Goal: Task Accomplishment & Management: Use online tool/utility

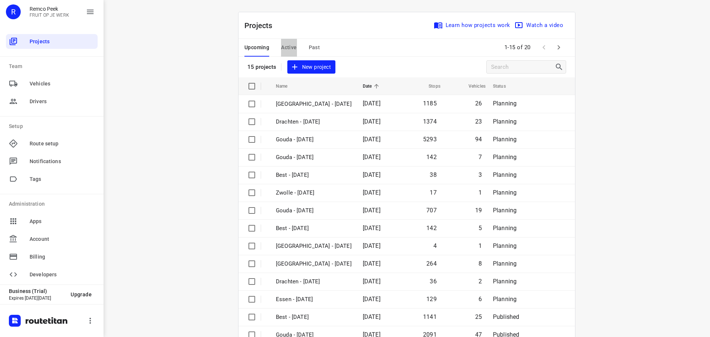
click at [290, 43] on span "Active" at bounding box center [289, 47] width 16 height 9
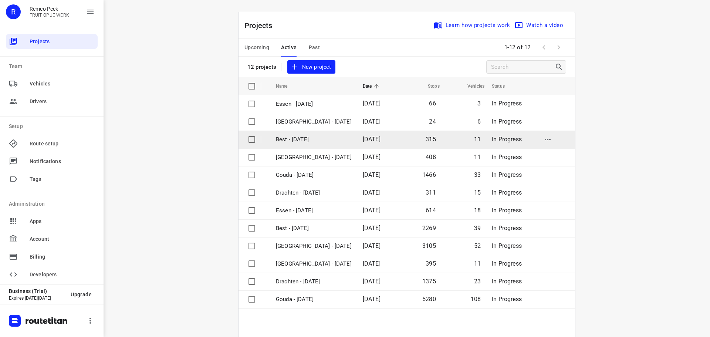
click at [288, 138] on p "Best - [DATE]" at bounding box center [314, 139] width 76 height 9
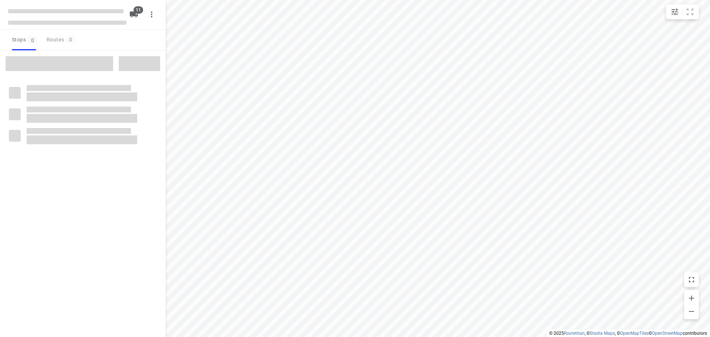
checkbox input "true"
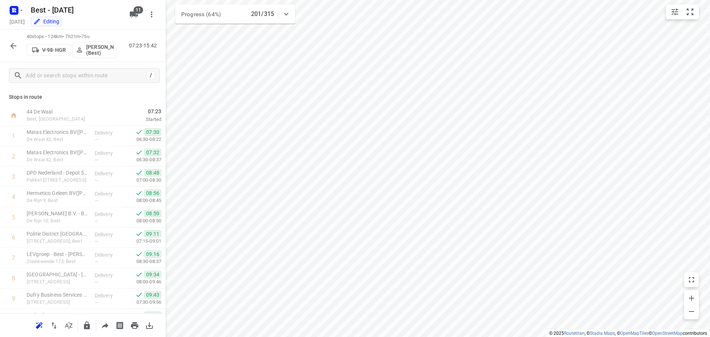
click at [17, 43] on icon "button" at bounding box center [13, 45] width 9 height 9
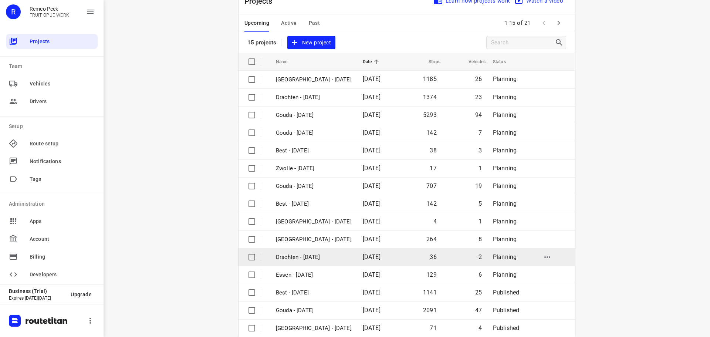
scroll to position [37, 0]
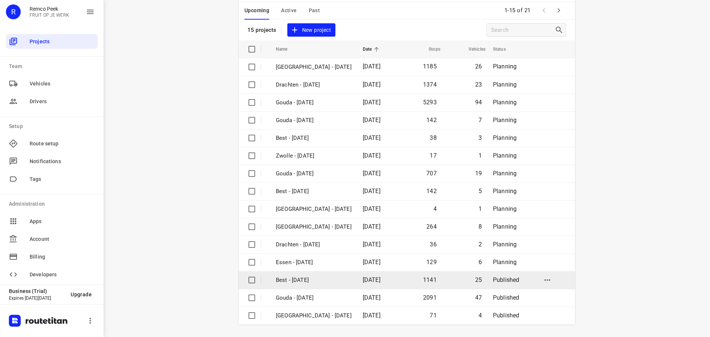
click at [310, 284] on p "Best - [DATE]" at bounding box center [314, 280] width 76 height 9
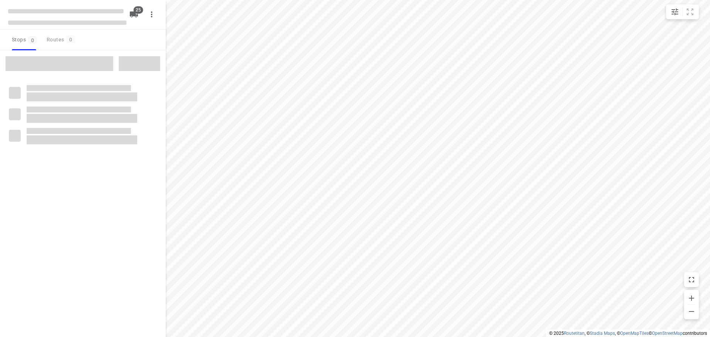
checkbox input "true"
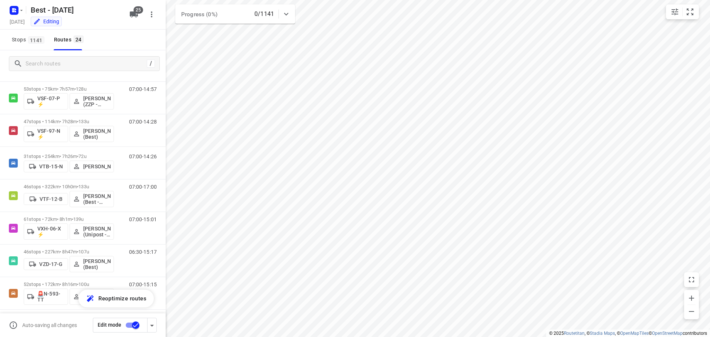
scroll to position [569, 0]
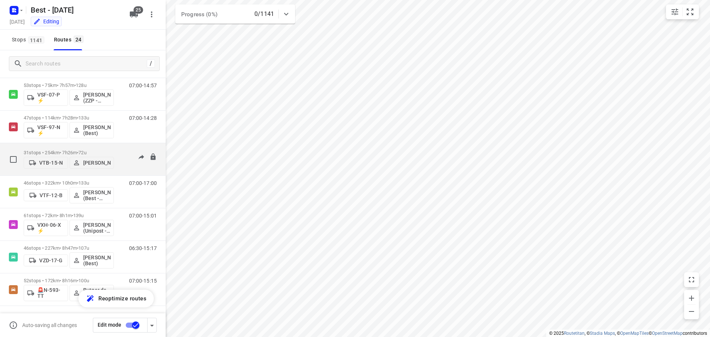
click at [39, 150] on p "31 stops • 254km • 7h26m • 72u" at bounding box center [69, 153] width 90 height 6
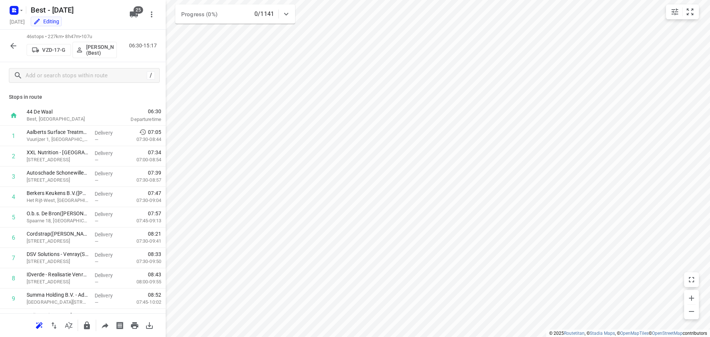
click at [13, 47] on icon "button" at bounding box center [13, 45] width 9 height 9
click at [14, 46] on icon "button" at bounding box center [13, 46] width 6 height 6
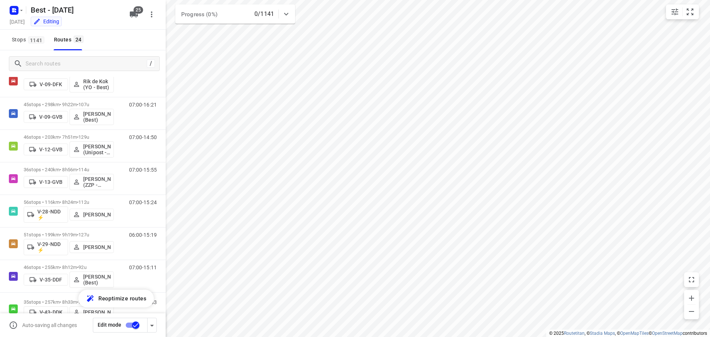
scroll to position [0, 0]
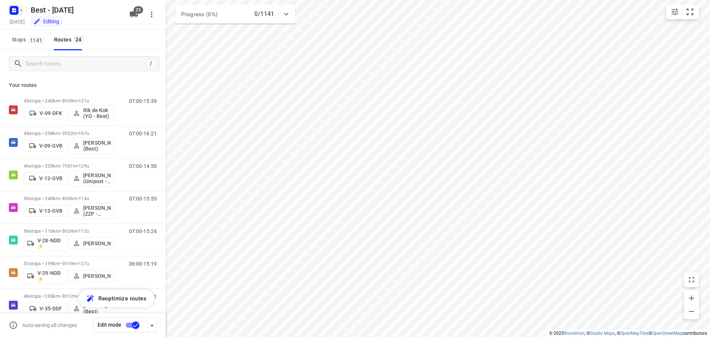
click at [20, 13] on icon "button" at bounding box center [21, 10] width 6 height 6
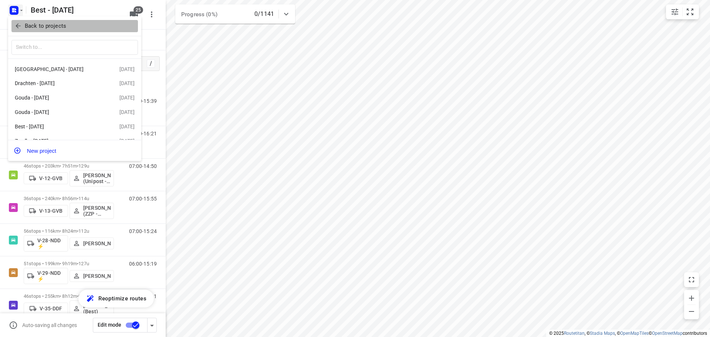
click at [20, 24] on icon "button" at bounding box center [17, 25] width 7 height 7
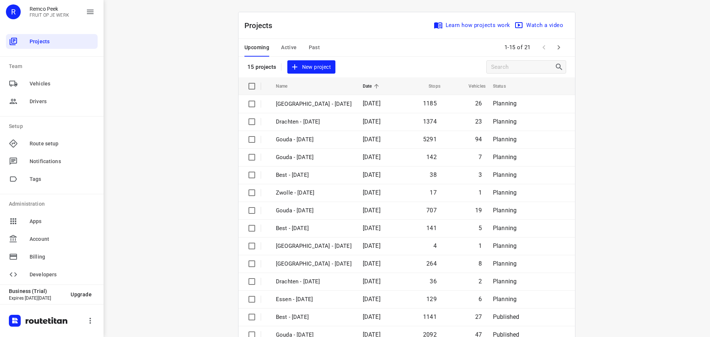
click at [309, 48] on span "Past" at bounding box center [314, 47] width 11 height 9
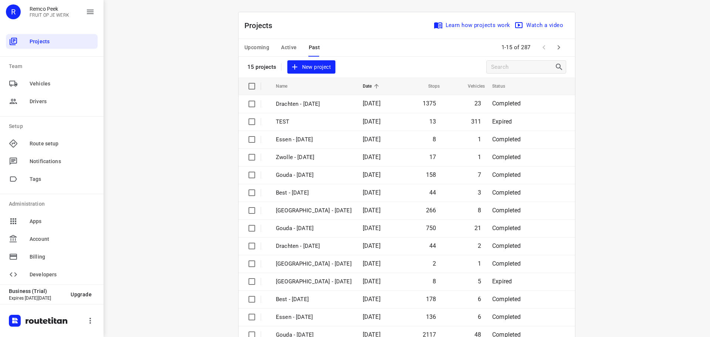
click at [557, 46] on icon "button" at bounding box center [559, 47] width 9 height 9
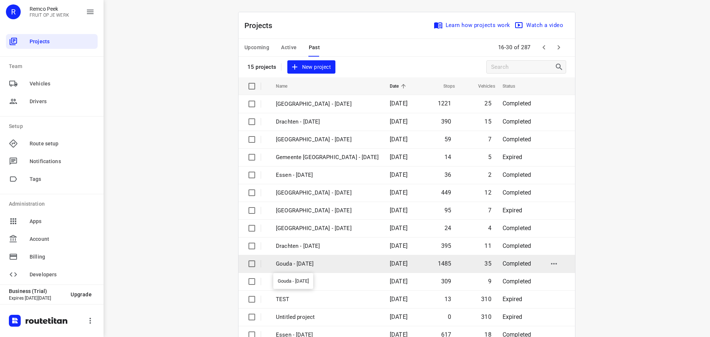
click at [292, 267] on p "Gouda - [DATE]" at bounding box center [327, 264] width 103 height 9
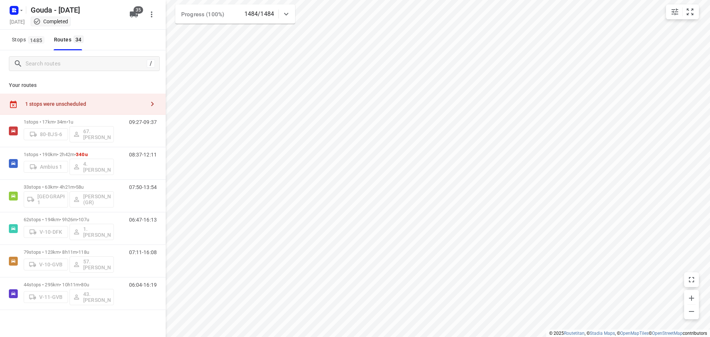
checkbox input "true"
click at [98, 62] on input "Search routes" at bounding box center [85, 63] width 118 height 11
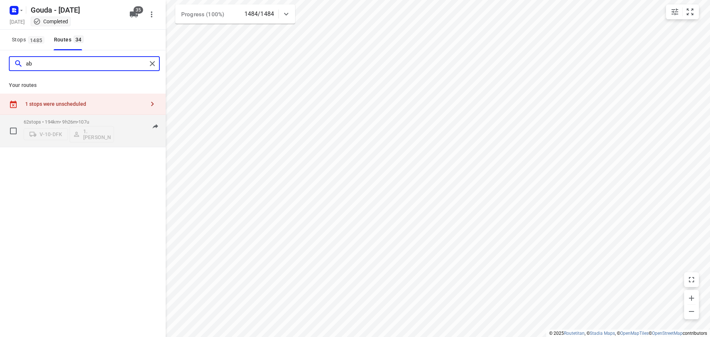
type input "ab"
click at [70, 124] on p "62 stops • 194km • 9h26m • 107u" at bounding box center [69, 122] width 90 height 6
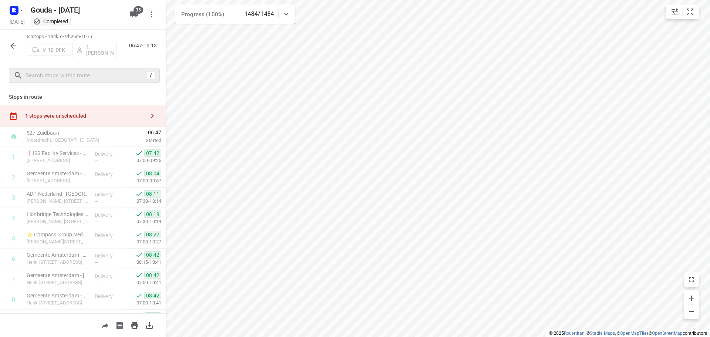
click at [86, 69] on div "/" at bounding box center [84, 75] width 151 height 15
click at [87, 72] on input "text" at bounding box center [85, 75] width 118 height 11
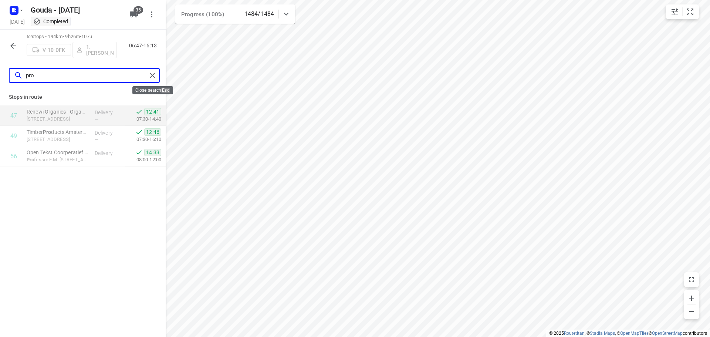
type input "pro"
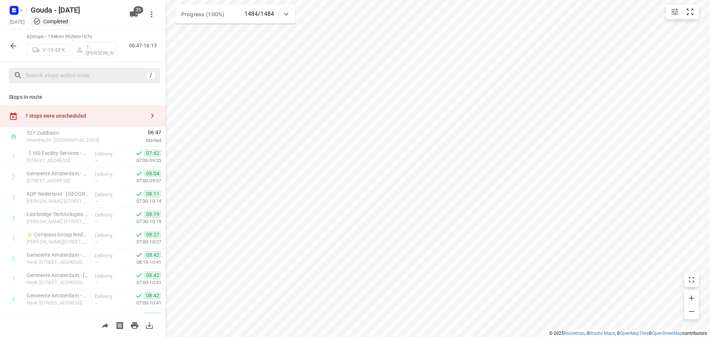
click at [13, 45] on icon "button" at bounding box center [13, 45] width 9 height 9
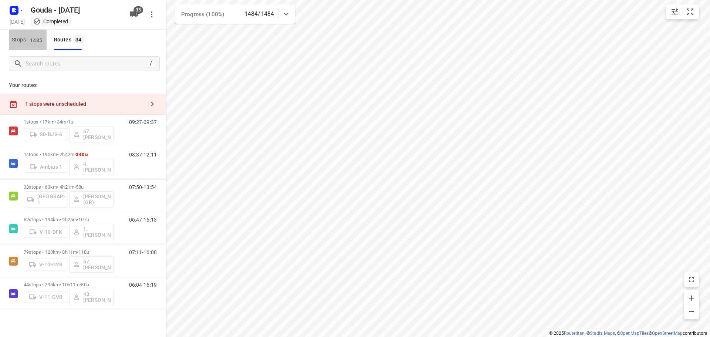
click at [25, 40] on span "Stops 1485" at bounding box center [29, 39] width 35 height 9
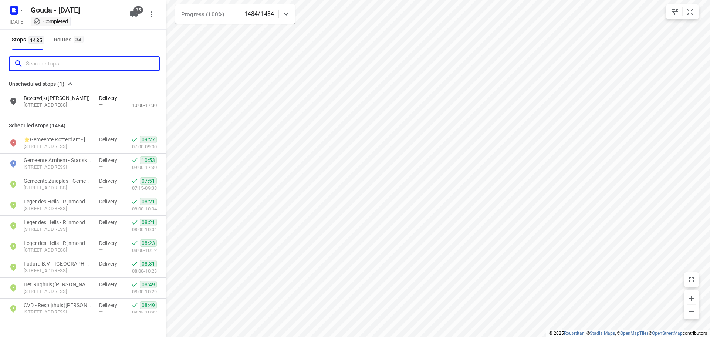
click at [35, 64] on input "Search stops" at bounding box center [92, 63] width 133 height 11
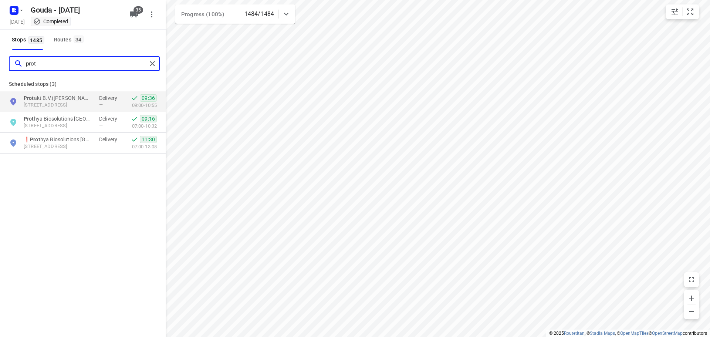
type input "prot"
click at [64, 39] on div "Routes 34" at bounding box center [70, 39] width 32 height 9
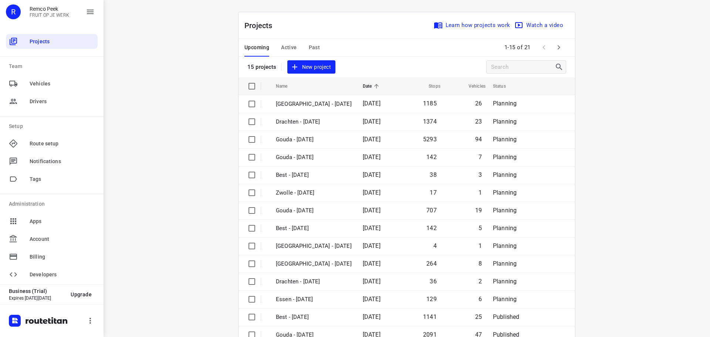
click at [281, 50] on span "Active" at bounding box center [289, 47] width 16 height 9
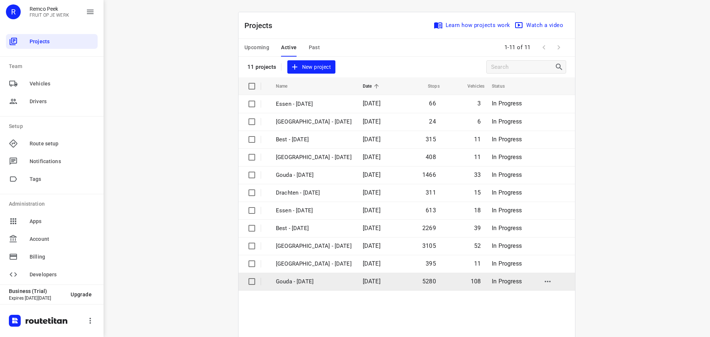
click at [298, 280] on p "Gouda - [DATE]" at bounding box center [314, 281] width 76 height 9
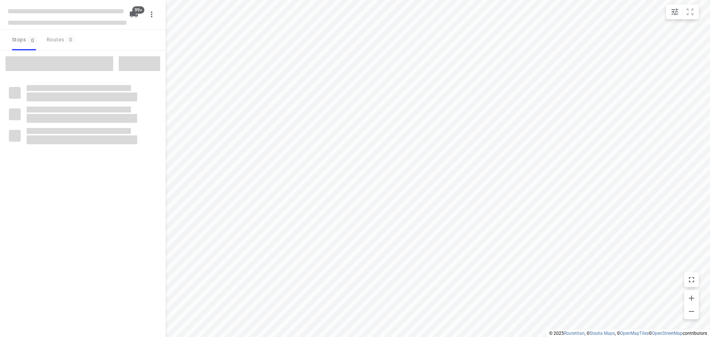
checkbox input "true"
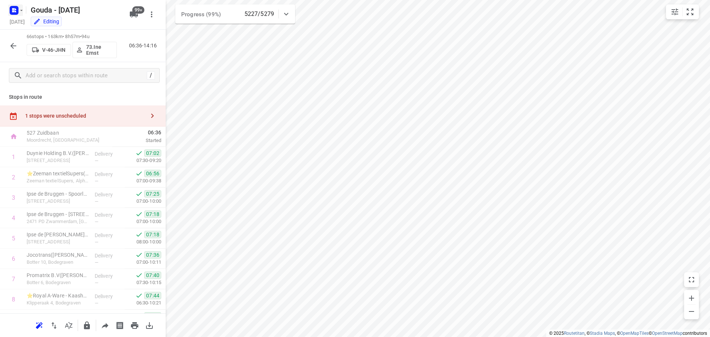
click at [18, 7] on button "button" at bounding box center [15, 10] width 15 height 12
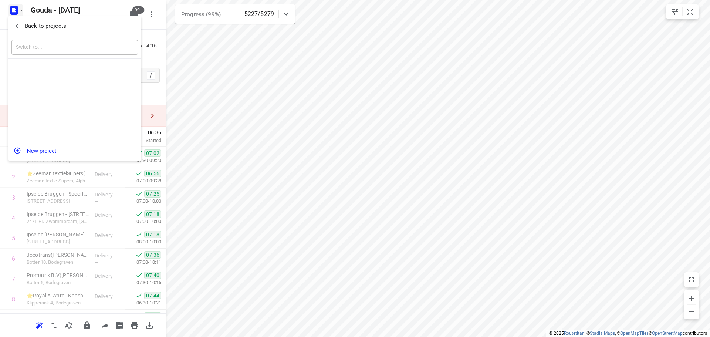
click at [26, 26] on p "Back to projects" at bounding box center [45, 26] width 41 height 9
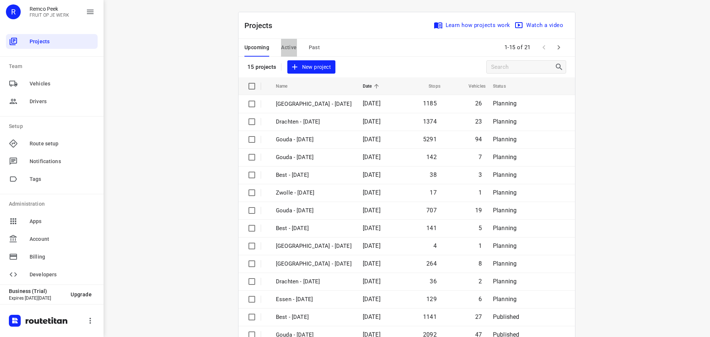
click at [284, 47] on span "Active" at bounding box center [289, 47] width 16 height 9
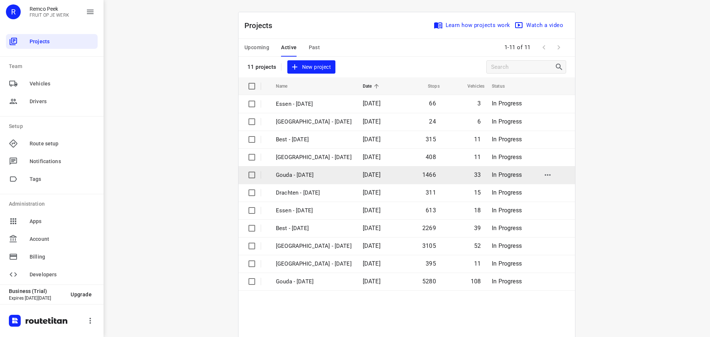
click at [289, 176] on p "Gouda - [DATE]" at bounding box center [314, 175] width 76 height 9
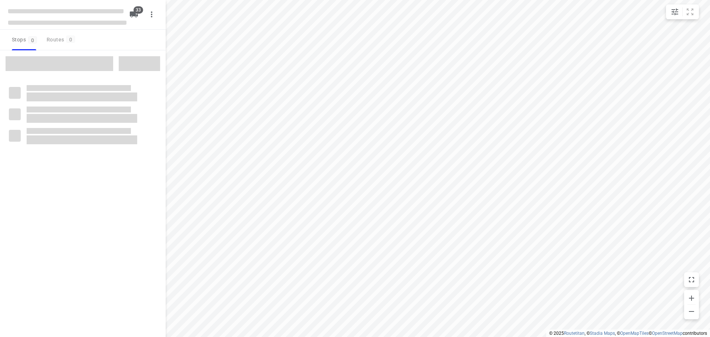
checkbox input "true"
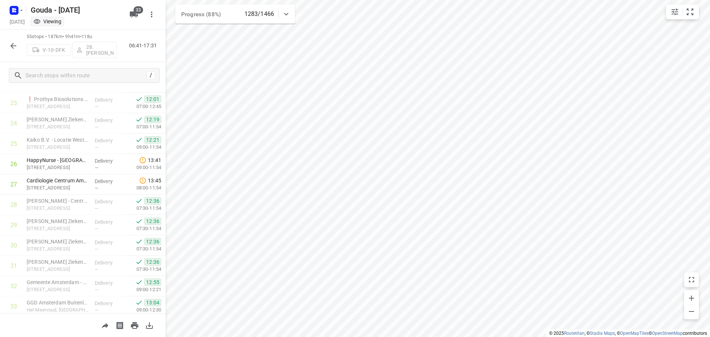
scroll to position [478, 0]
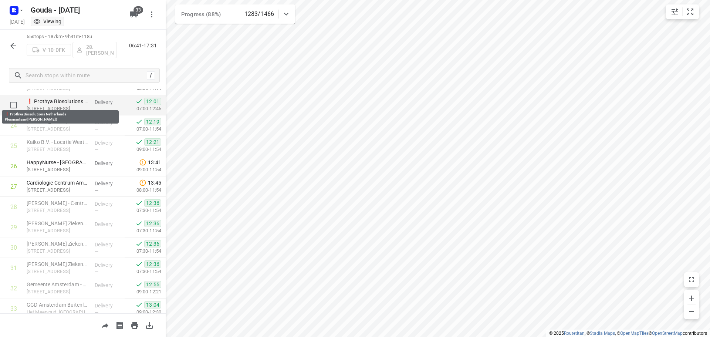
click at [75, 104] on p "❗ Prothya Biosolutions Netherlands - Plesmanlaan(Marcel Eekhof)" at bounding box center [58, 101] width 62 height 7
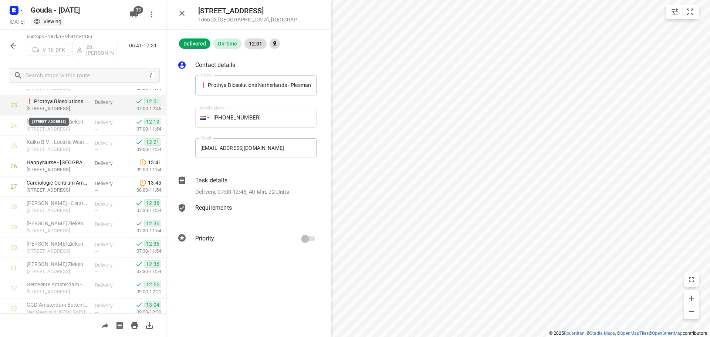
scroll to position [441, 0]
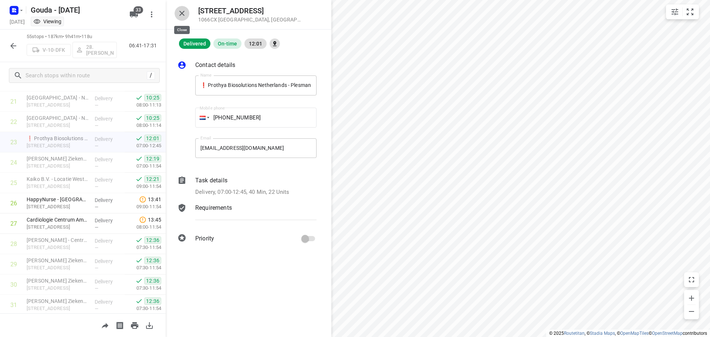
click at [181, 12] on icon "button" at bounding box center [181, 13] width 5 height 5
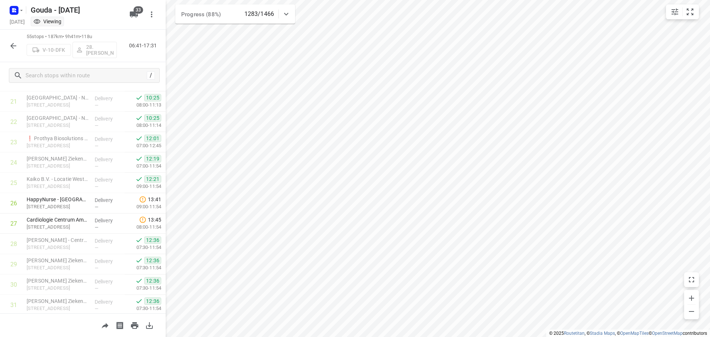
click at [12, 43] on icon "button" at bounding box center [13, 45] width 9 height 9
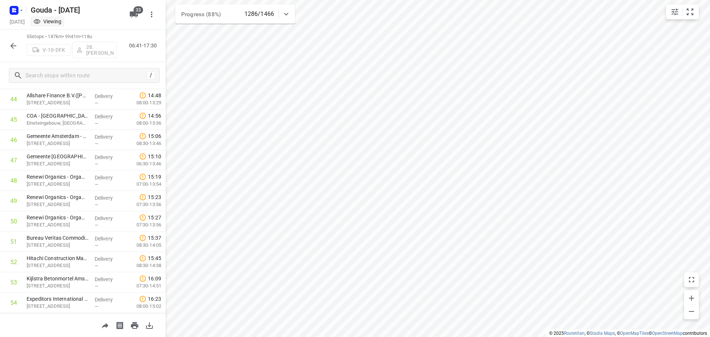
scroll to position [952, 0]
click at [10, 45] on icon "button" at bounding box center [13, 45] width 9 height 9
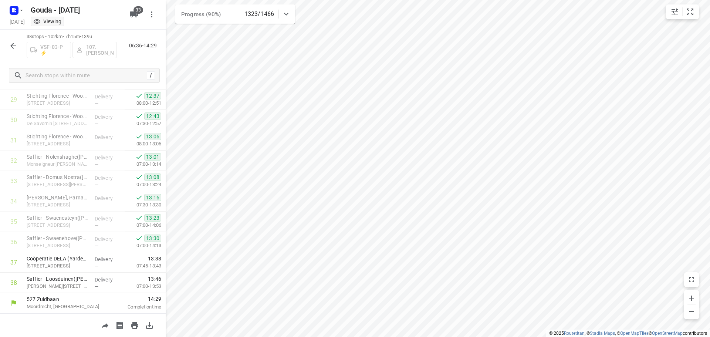
scroll to position [606, 0]
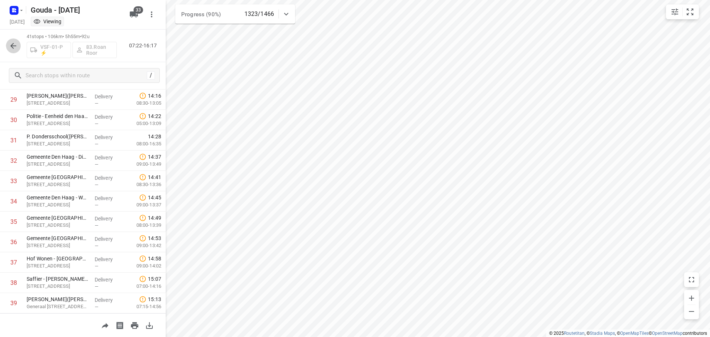
click at [10, 46] on icon "button" at bounding box center [13, 45] width 9 height 9
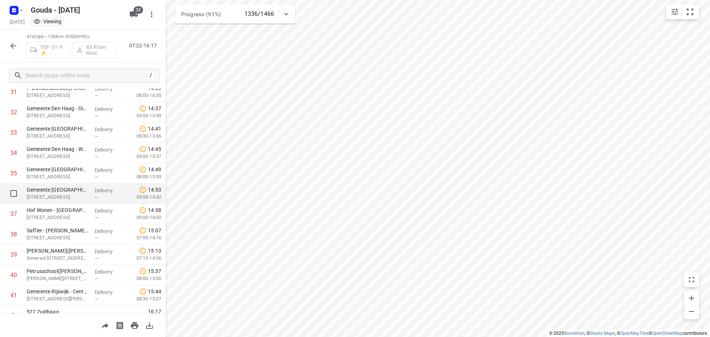
scroll to position [667, 0]
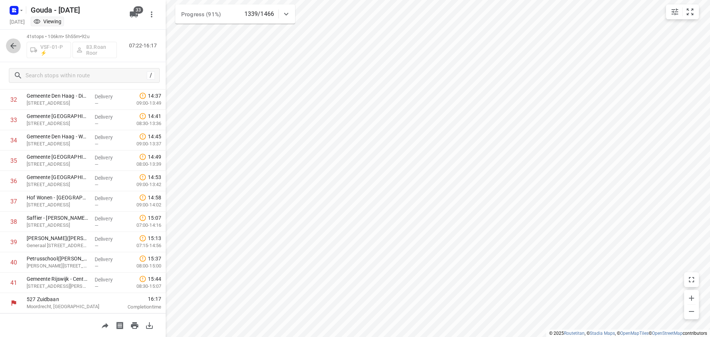
click at [8, 47] on button "button" at bounding box center [13, 45] width 15 height 15
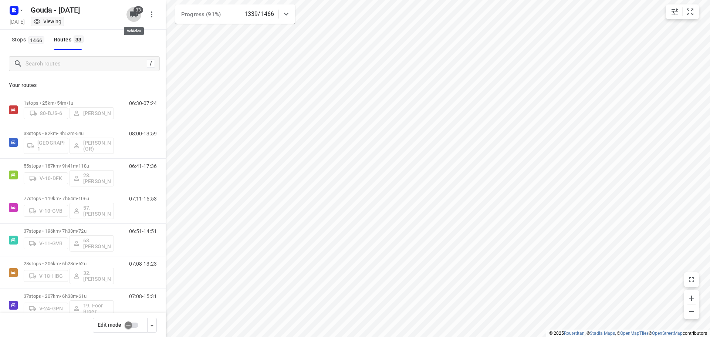
click at [134, 15] on icon "button" at bounding box center [134, 14] width 8 height 6
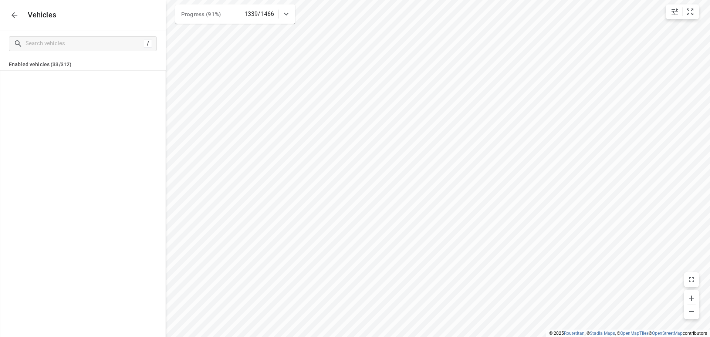
scroll to position [2731, 0]
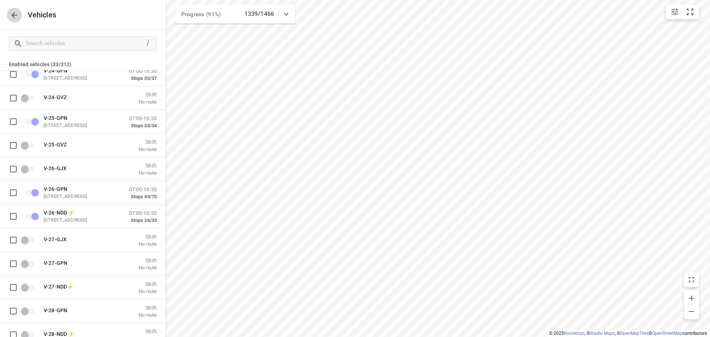
click at [14, 20] on button "button" at bounding box center [14, 15] width 15 height 15
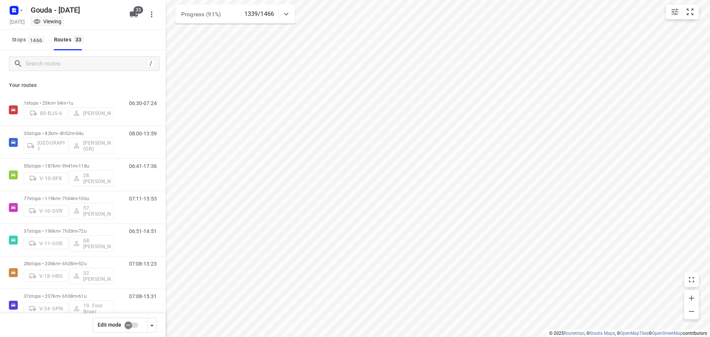
click at [128, 323] on input "checkbox" at bounding box center [128, 325] width 42 height 14
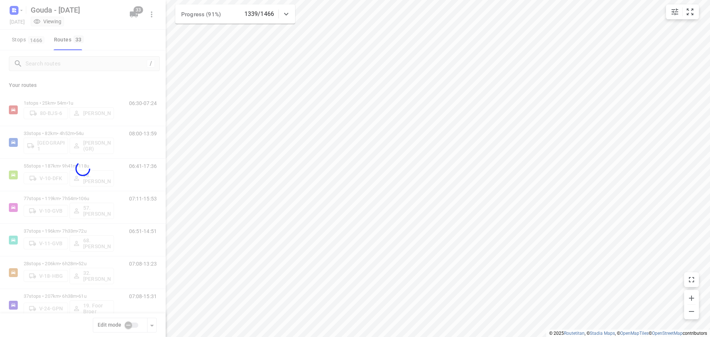
checkbox input "true"
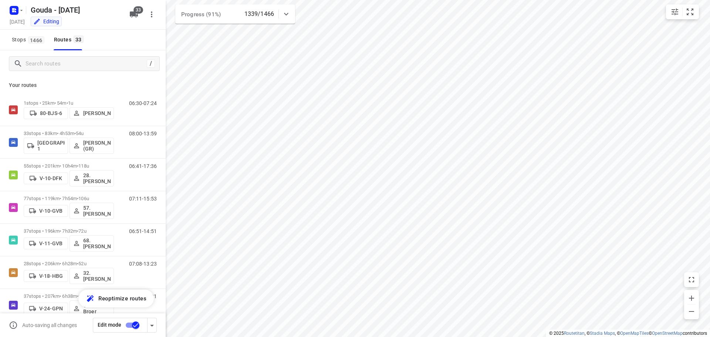
click at [134, 12] on icon "button" at bounding box center [134, 14] width 8 height 6
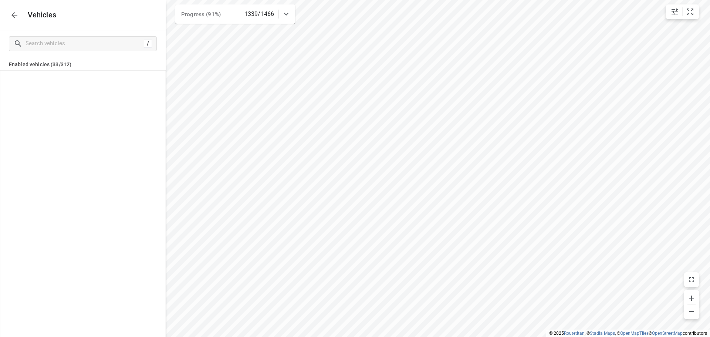
scroll to position [2912, 0]
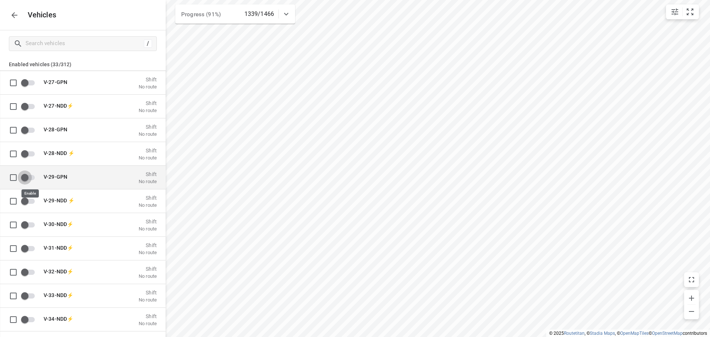
click at [27, 175] on input "grid" at bounding box center [25, 177] width 42 height 14
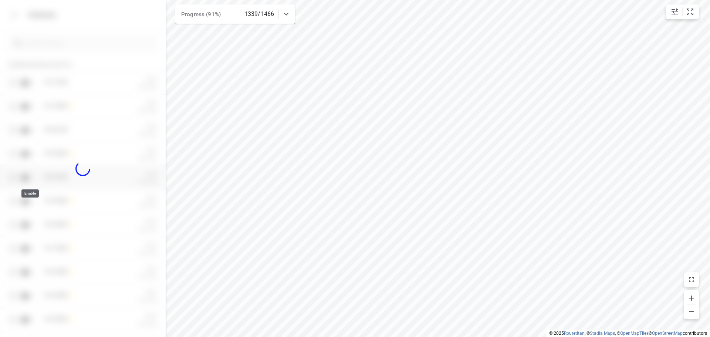
checkbox input "true"
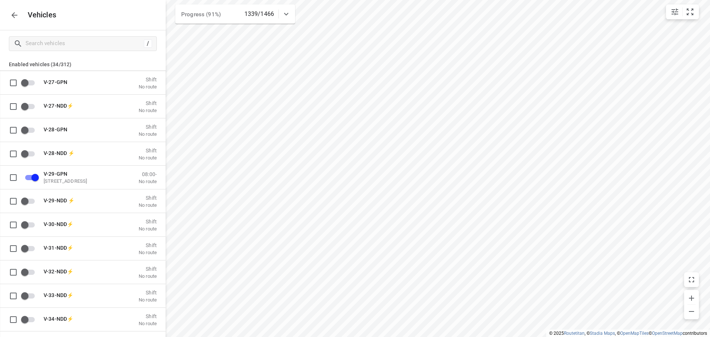
click at [16, 16] on icon "button" at bounding box center [14, 15] width 9 height 9
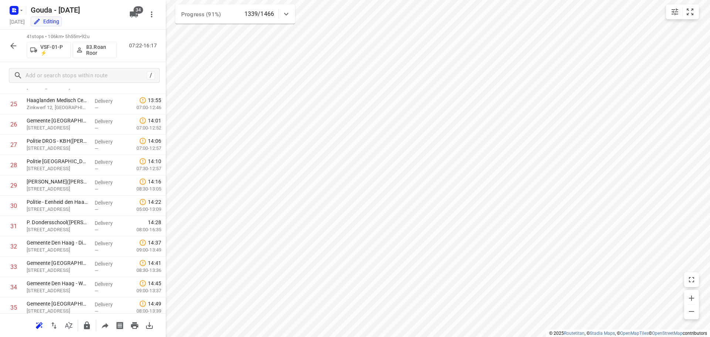
scroll to position [667, 0]
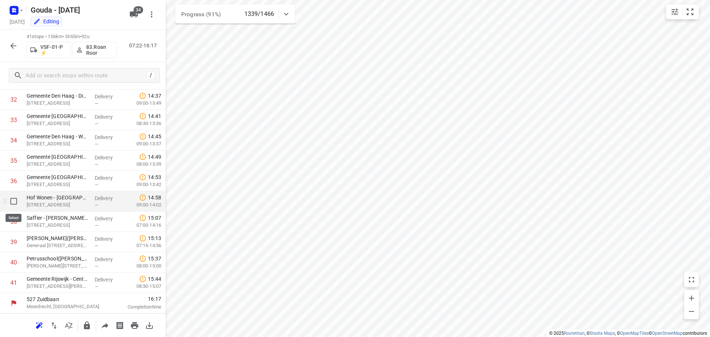
click at [13, 202] on input "checkbox" at bounding box center [13, 201] width 15 height 15
checkbox input "true"
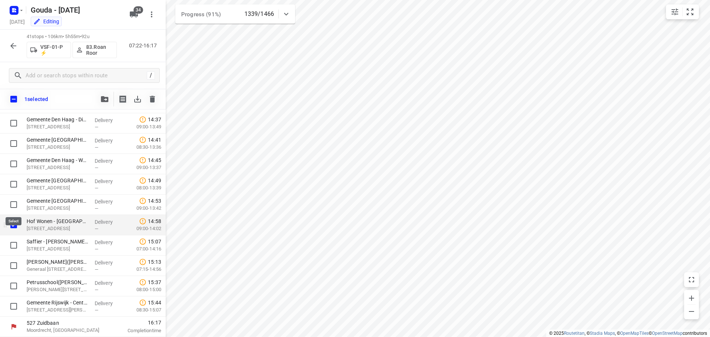
scroll to position [664, 0]
click at [15, 245] on input "checkbox" at bounding box center [13, 245] width 15 height 15
checkbox input "true"
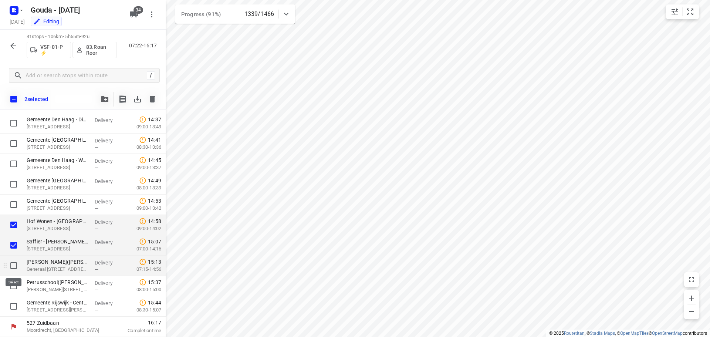
click at [14, 263] on input "checkbox" at bounding box center [13, 265] width 15 height 15
checkbox input "true"
drag, startPoint x: 13, startPoint y: 280, endPoint x: 12, endPoint y: 295, distance: 14.9
click at [13, 282] on input "checkbox" at bounding box center [13, 286] width 15 height 15
checkbox input "true"
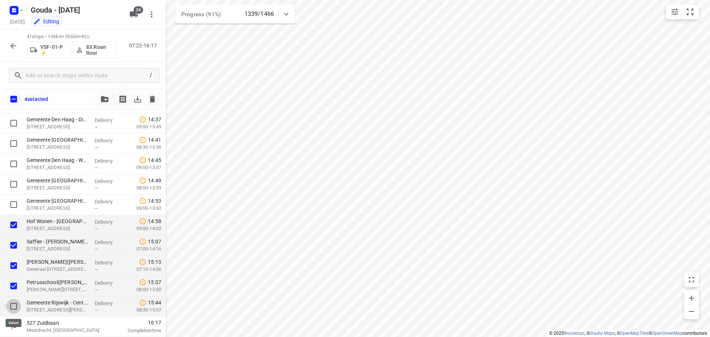
click at [10, 308] on input "checkbox" at bounding box center [13, 306] width 15 height 15
checkbox input "true"
click at [105, 97] on icon "button" at bounding box center [104, 99] width 7 height 6
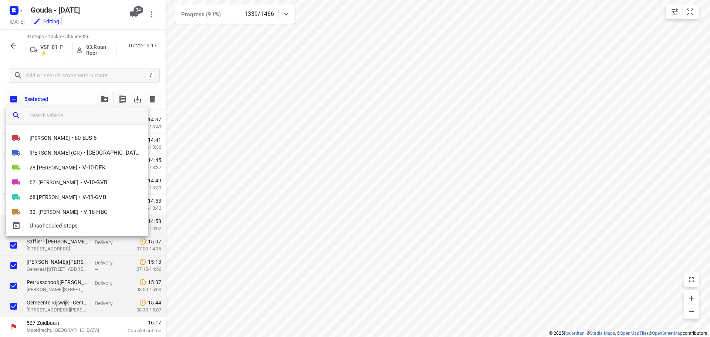
click at [73, 118] on input "search vehicle" at bounding box center [86, 115] width 113 height 11
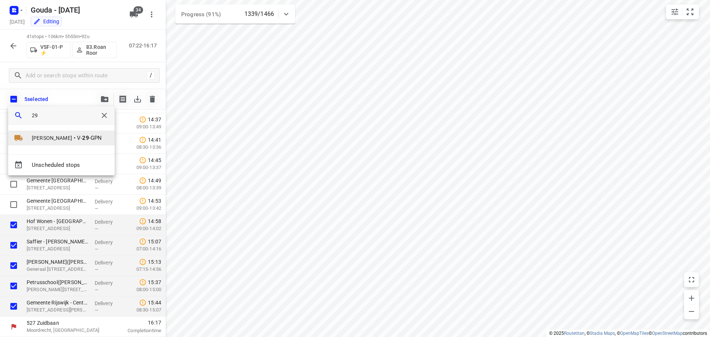
type input "29"
click at [40, 143] on li "Conny Fikse • V- 29 -GPN" at bounding box center [61, 138] width 107 height 15
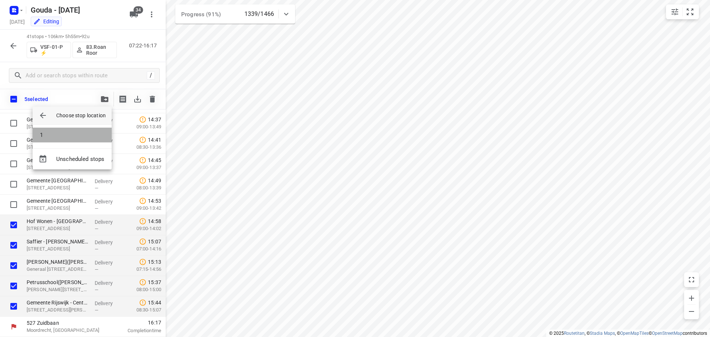
click at [48, 137] on li "1" at bounding box center [72, 135] width 79 height 15
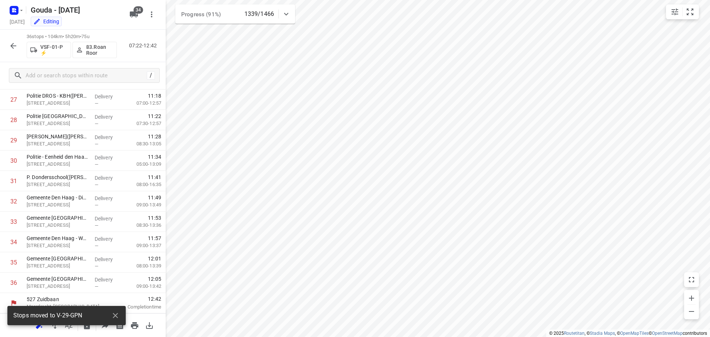
scroll to position [565, 0]
click at [15, 47] on icon "button" at bounding box center [13, 45] width 9 height 9
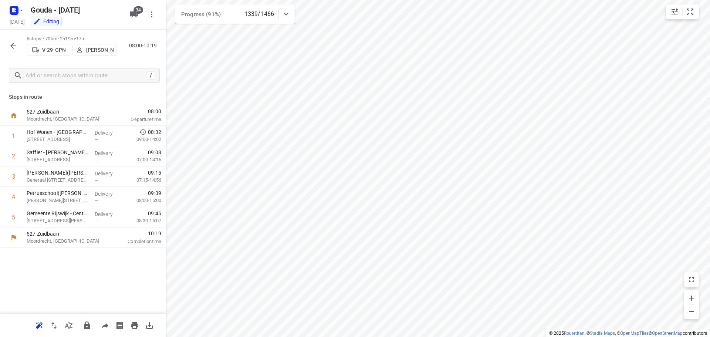
click at [95, 48] on p "Conny Fikse" at bounding box center [99, 50] width 27 height 6
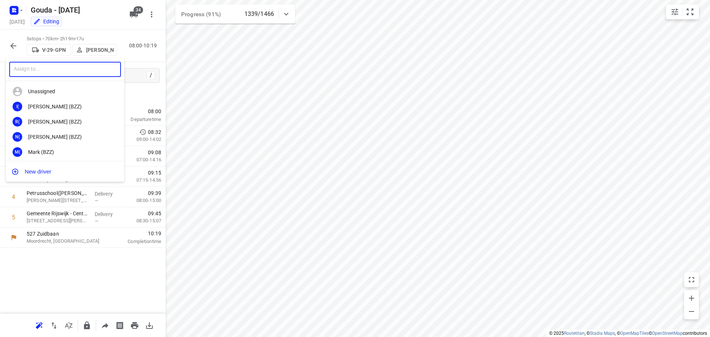
click at [54, 70] on input "text" at bounding box center [65, 69] width 112 height 15
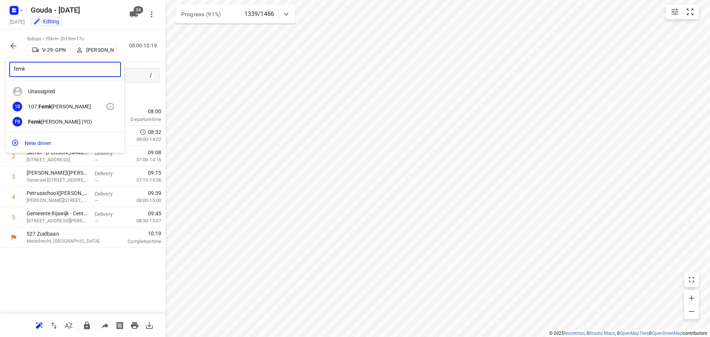
type input "femk"
click at [59, 104] on div "107. Femk e Bogaards" at bounding box center [67, 107] width 78 height 6
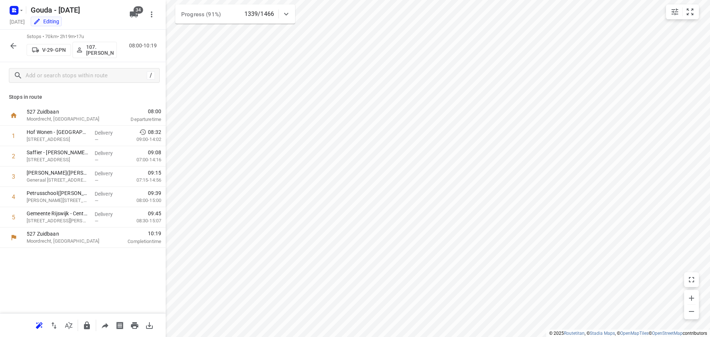
drag, startPoint x: 13, startPoint y: 48, endPoint x: 74, endPoint y: 3, distance: 76.5
click at [13, 48] on icon "button" at bounding box center [13, 45] width 9 height 9
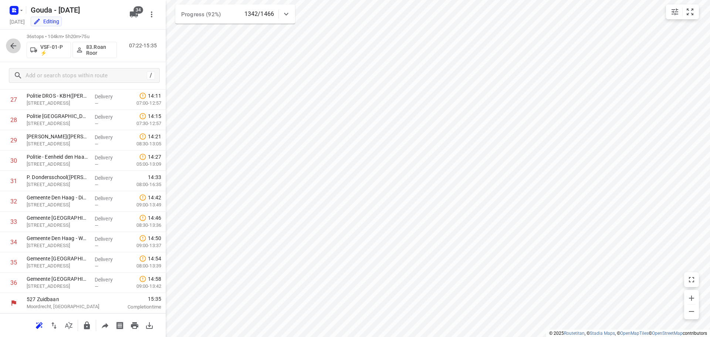
click at [16, 45] on icon "button" at bounding box center [13, 45] width 9 height 9
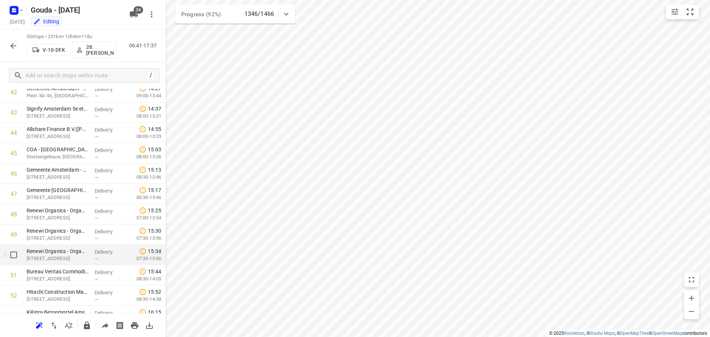
scroll to position [915, 0]
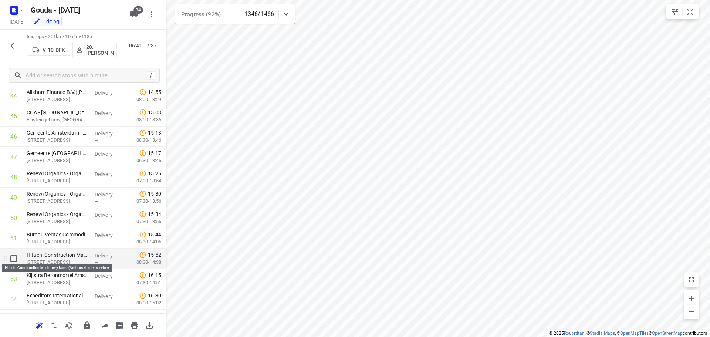
click at [80, 258] on p "Hitachi Construction Machinery Name(Ambius klantenservice)" at bounding box center [58, 254] width 62 height 7
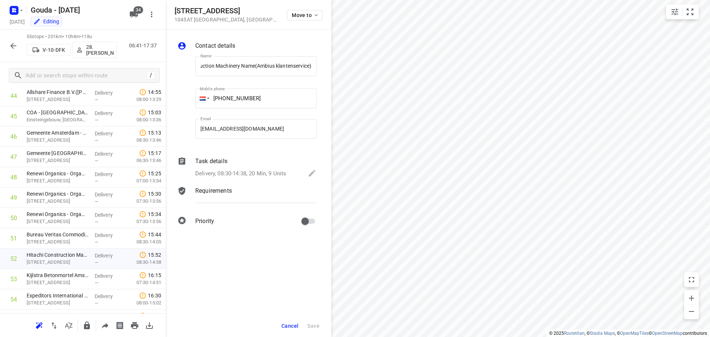
scroll to position [0, 0]
click at [265, 165] on div "Task details" at bounding box center [255, 161] width 121 height 9
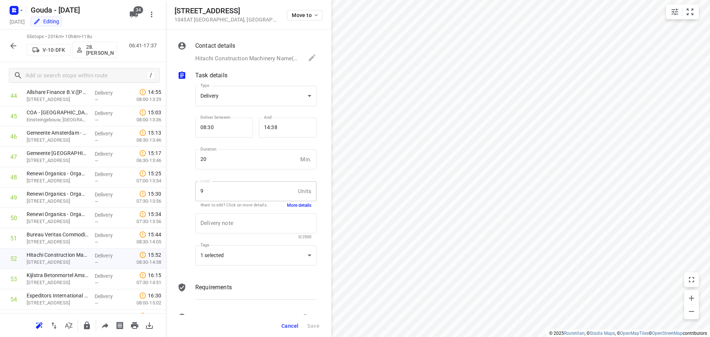
click at [291, 205] on button "More details" at bounding box center [299, 205] width 24 height 6
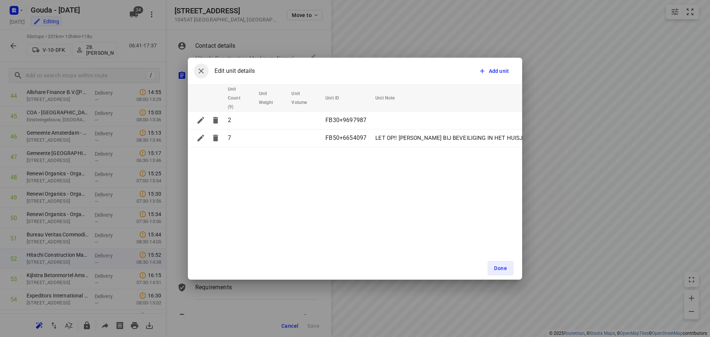
click at [201, 73] on icon "button" at bounding box center [201, 71] width 9 height 9
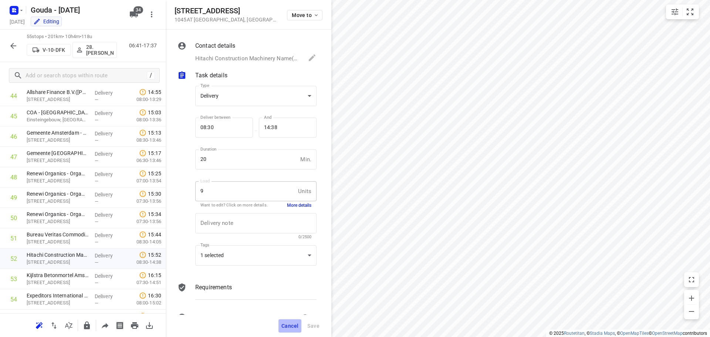
click at [292, 327] on span "Cancel" at bounding box center [290, 326] width 17 height 6
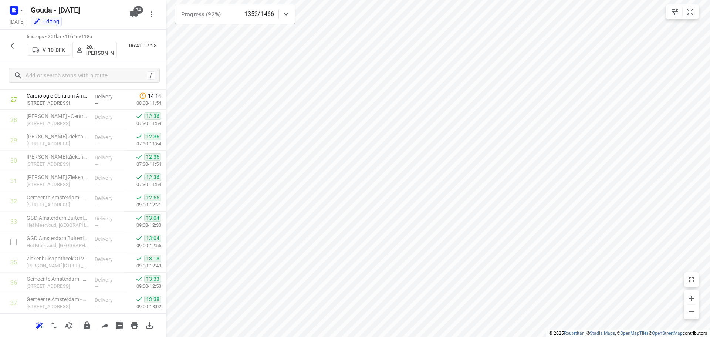
scroll to position [528, 0]
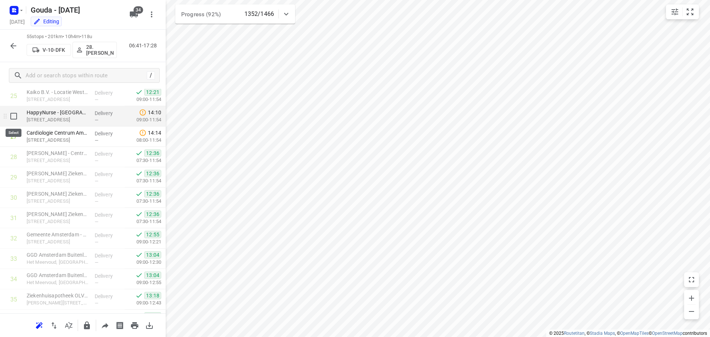
click at [14, 118] on input "checkbox" at bounding box center [13, 116] width 15 height 15
checkbox input "true"
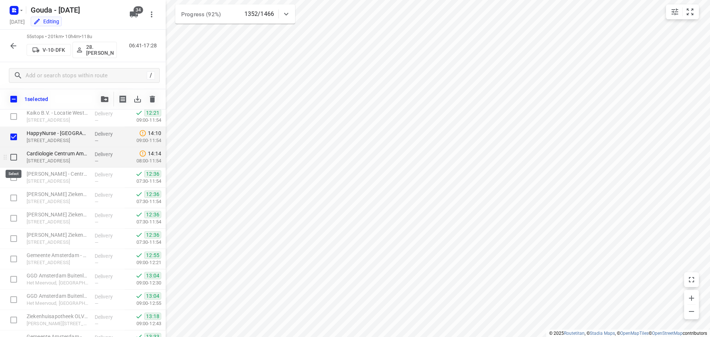
click at [14, 155] on input "checkbox" at bounding box center [13, 157] width 15 height 15
checkbox input "true"
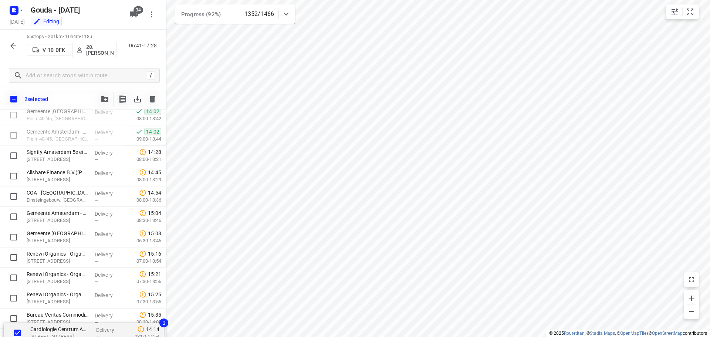
scroll to position [949, 0]
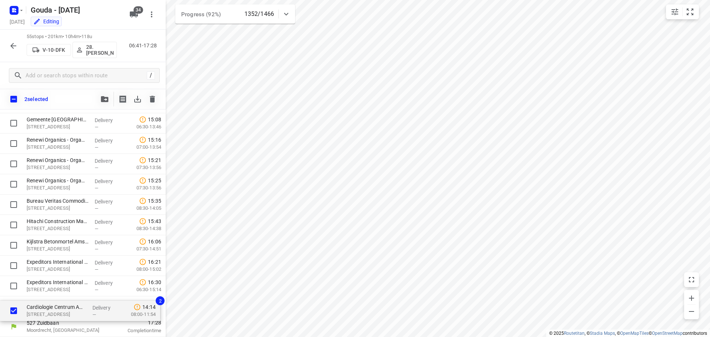
drag, startPoint x: 63, startPoint y: 158, endPoint x: 64, endPoint y: 319, distance: 160.6
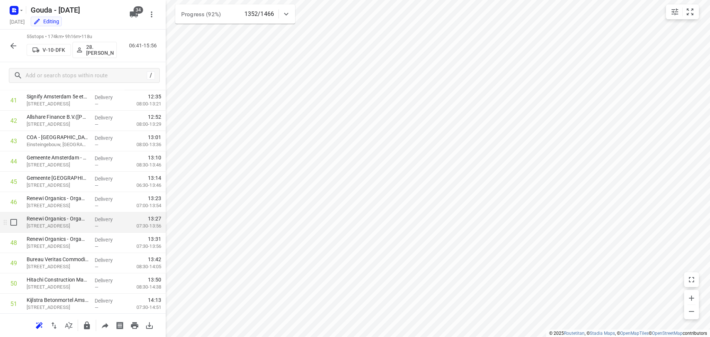
scroll to position [838, 0]
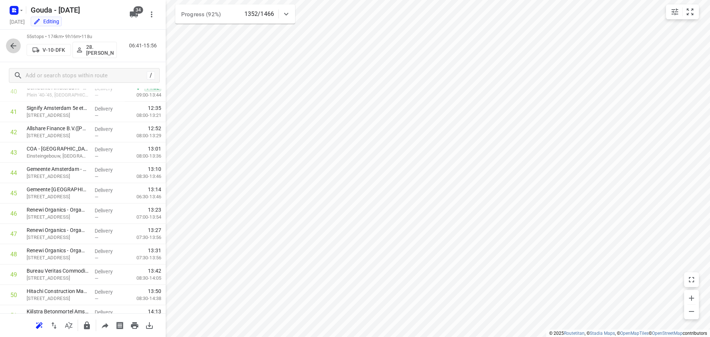
click at [13, 46] on icon "button" at bounding box center [13, 46] width 6 height 6
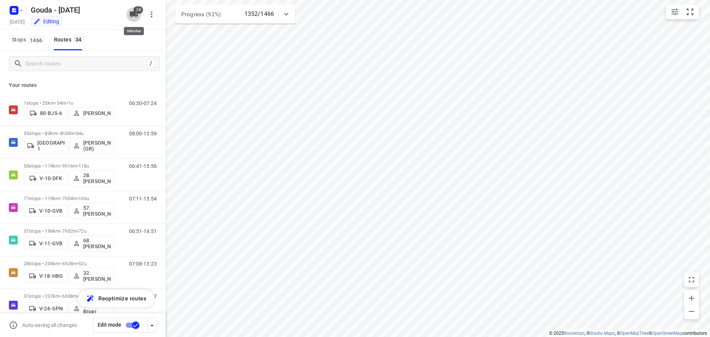
click at [135, 11] on span "34" at bounding box center [139, 9] width 10 height 7
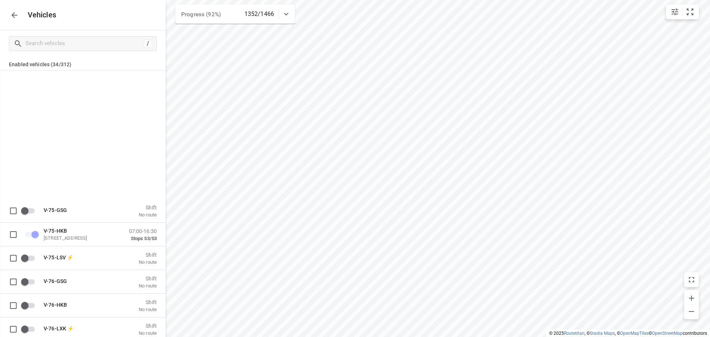
scroll to position [3985, 0]
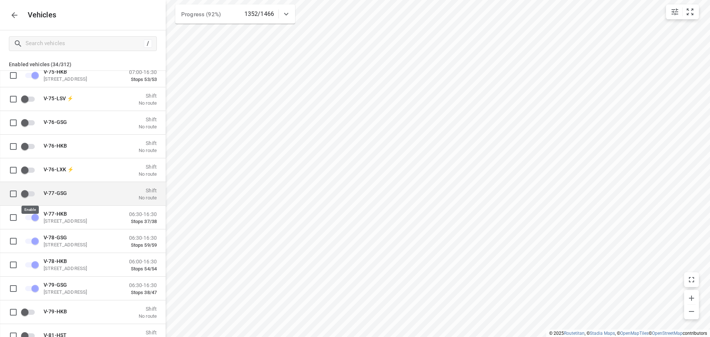
click at [28, 192] on input "grid" at bounding box center [25, 193] width 42 height 14
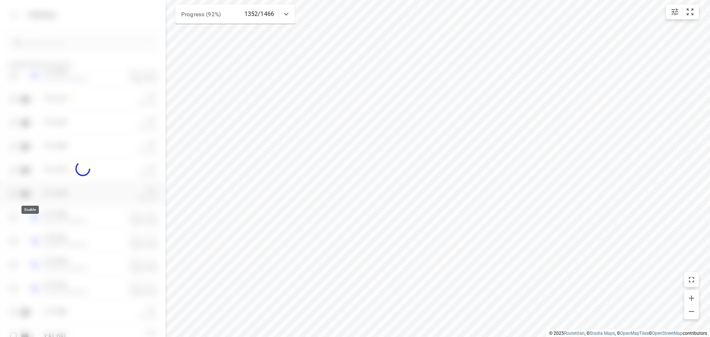
checkbox input "true"
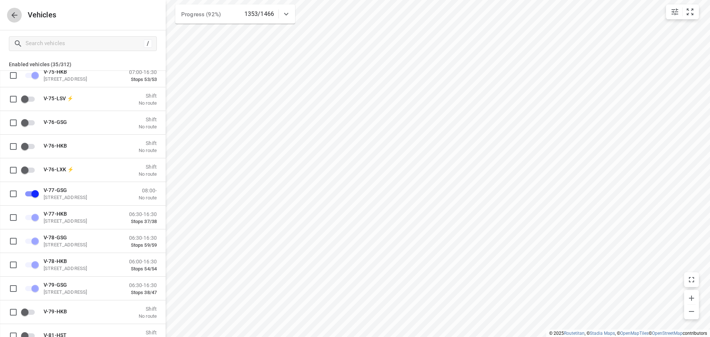
click at [17, 16] on icon "button" at bounding box center [14, 15] width 9 height 9
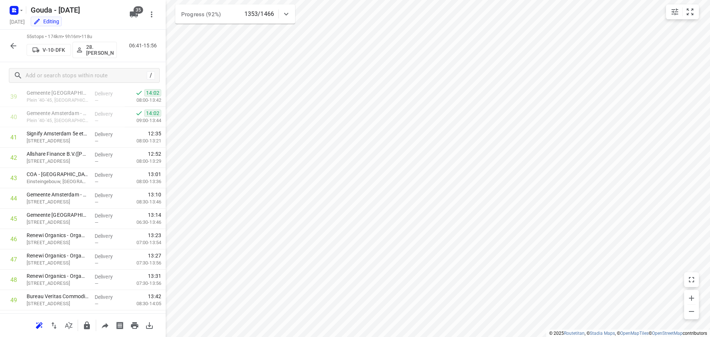
scroll to position [814, 0]
click at [14, 161] on input "checkbox" at bounding box center [13, 156] width 15 height 15
checkbox input "true"
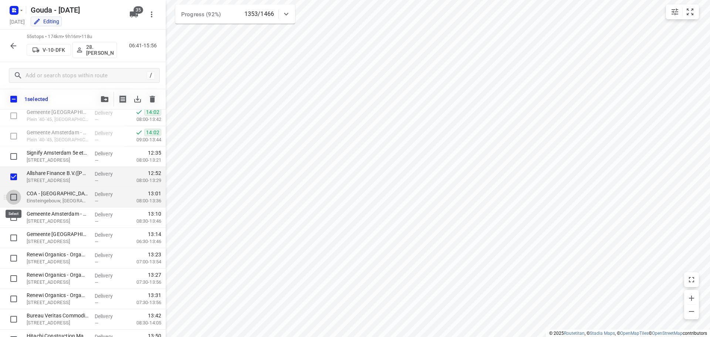
click at [13, 199] on input "checkbox" at bounding box center [13, 197] width 15 height 15
checkbox input "true"
click at [14, 216] on input "checkbox" at bounding box center [13, 217] width 15 height 15
checkbox input "true"
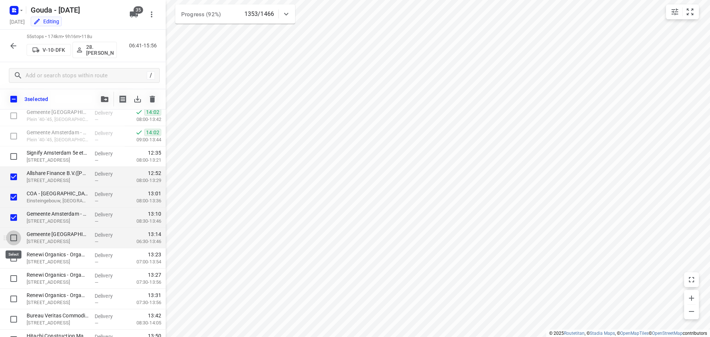
click at [13, 236] on input "checkbox" at bounding box center [13, 238] width 15 height 15
checkbox input "true"
click at [12, 254] on input "checkbox" at bounding box center [13, 258] width 15 height 15
checkbox input "true"
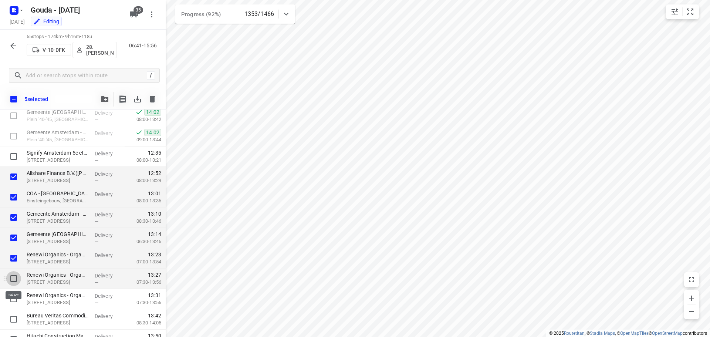
click at [11, 279] on input "checkbox" at bounding box center [13, 278] width 15 height 15
checkbox input "true"
click at [13, 296] on input "checkbox" at bounding box center [13, 299] width 15 height 15
checkbox input "true"
click at [103, 95] on button "button" at bounding box center [104, 99] width 15 height 15
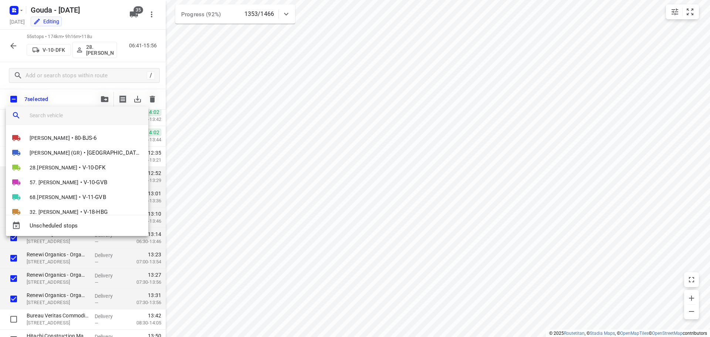
click at [87, 114] on input "search vehicle" at bounding box center [86, 115] width 113 height 11
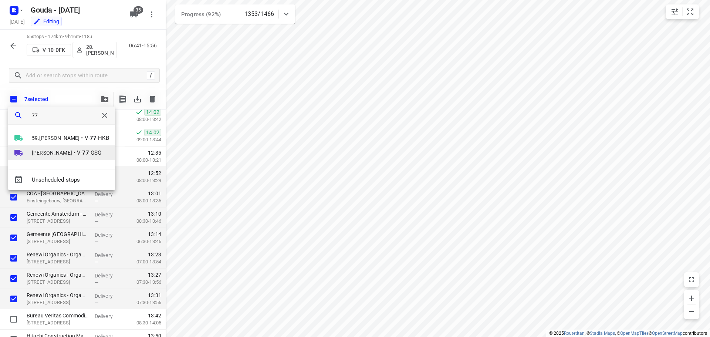
type input "77"
click at [61, 152] on span "Harm Jongsma" at bounding box center [52, 152] width 40 height 7
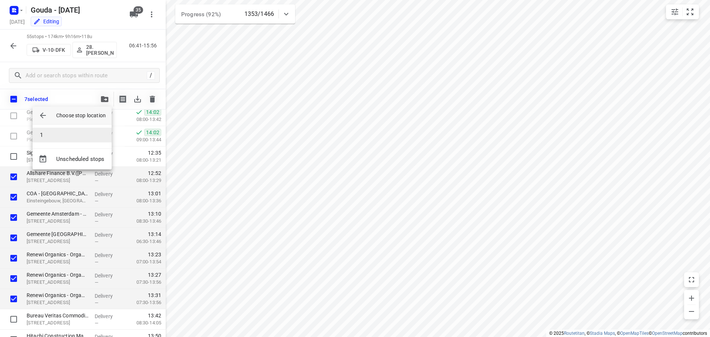
click at [54, 136] on li "1" at bounding box center [72, 135] width 79 height 15
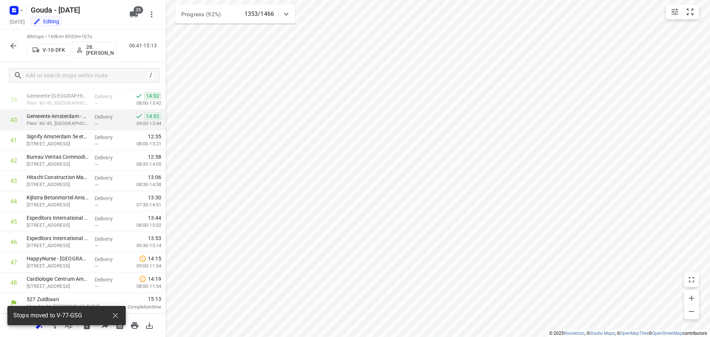
scroll to position [0, 0]
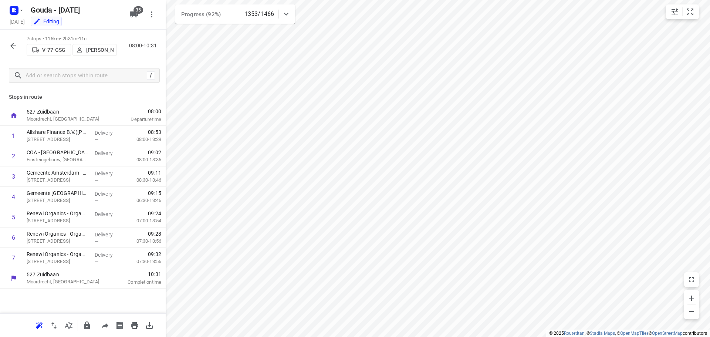
click at [88, 53] on p "Harm Jongsma" at bounding box center [99, 50] width 27 height 6
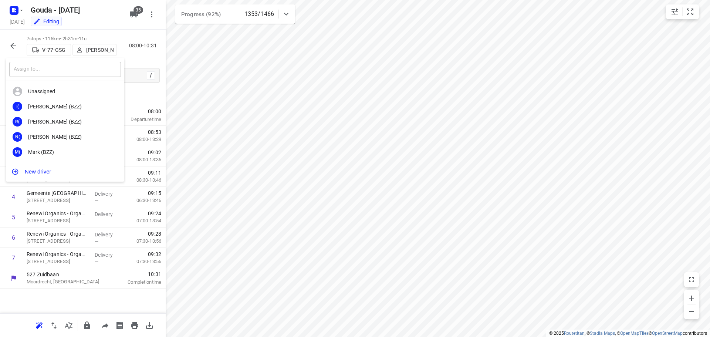
click at [87, 70] on input "text" at bounding box center [65, 69] width 112 height 15
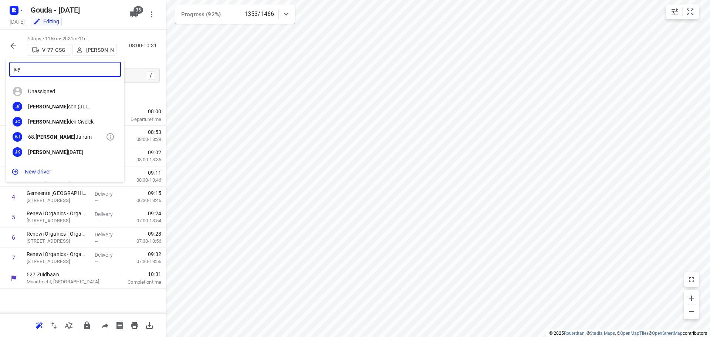
type input "jay"
click at [49, 137] on div "68. Jay Jairam" at bounding box center [67, 137] width 78 height 6
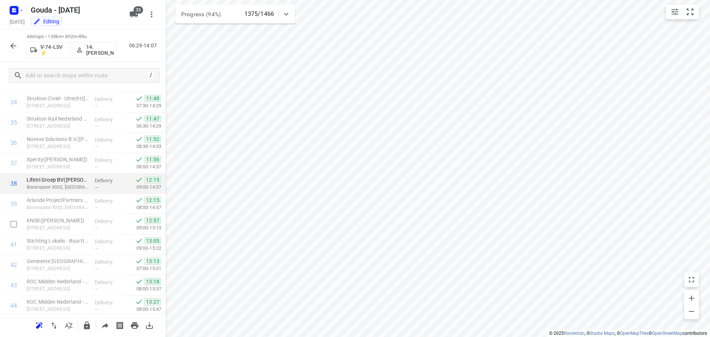
scroll to position [728, 0]
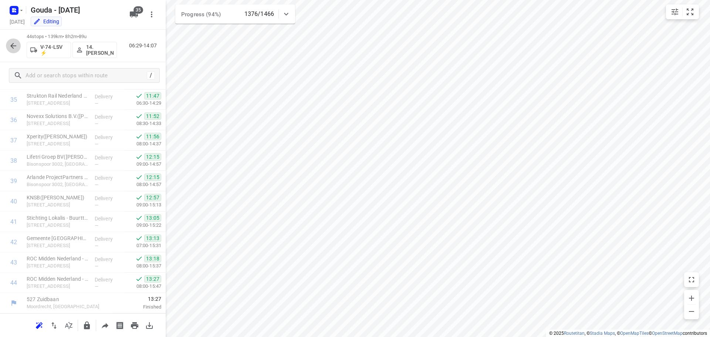
click at [20, 43] on button "button" at bounding box center [13, 45] width 15 height 15
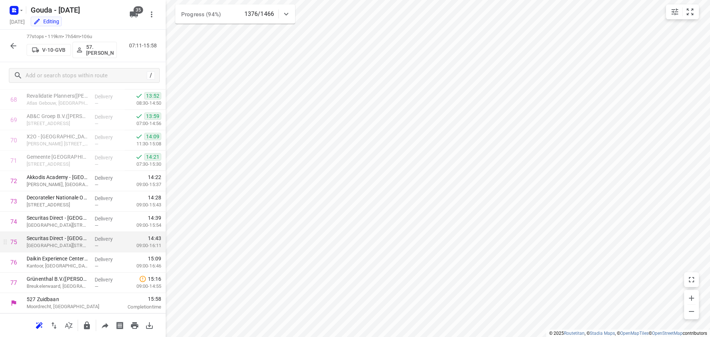
scroll to position [850, 0]
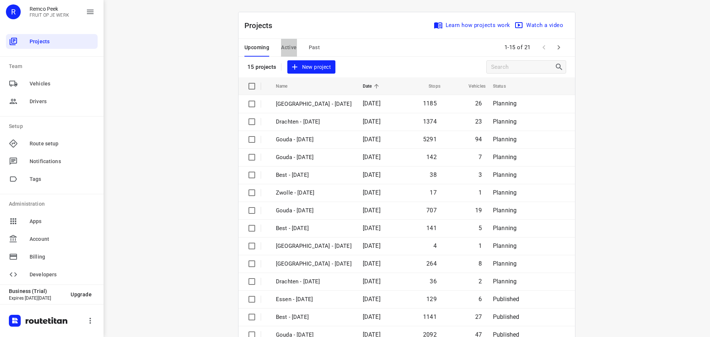
click at [287, 47] on span "Active" at bounding box center [289, 47] width 16 height 9
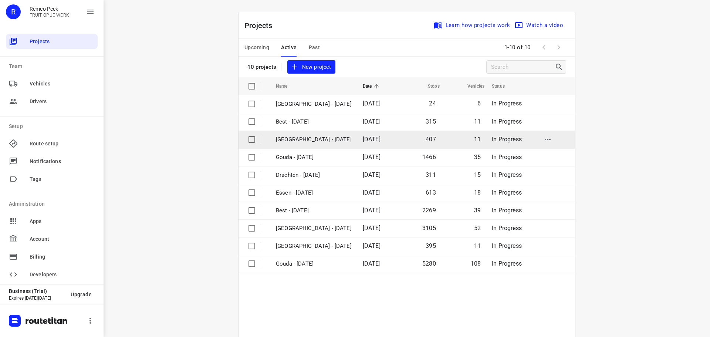
click at [288, 134] on td "[GEOGRAPHIC_DATA] - [DATE]" at bounding box center [313, 140] width 88 height 18
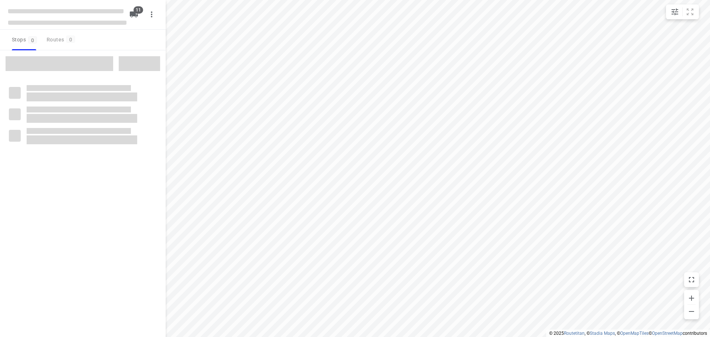
checkbox input "true"
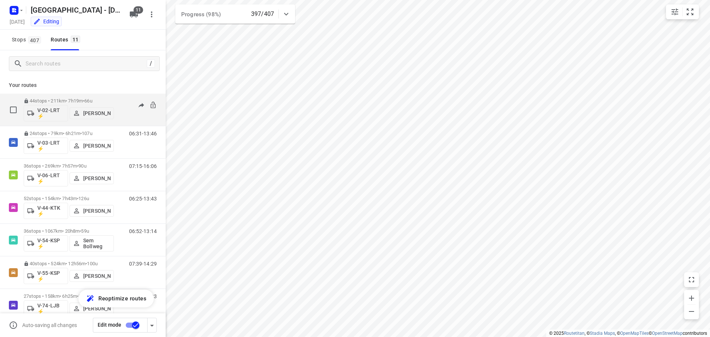
click at [58, 98] on p "44 stops • 211km • 7h19m • 66u" at bounding box center [69, 101] width 90 height 6
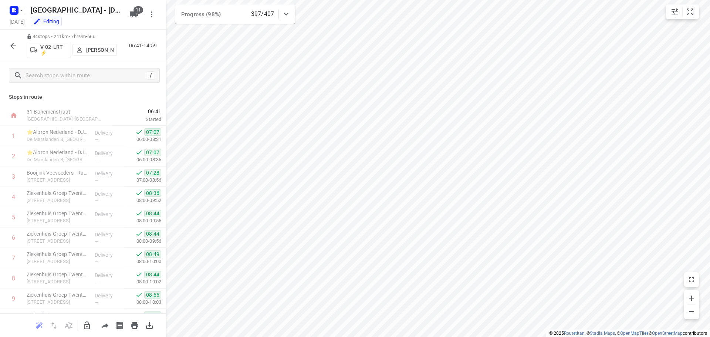
click at [10, 48] on icon "button" at bounding box center [13, 45] width 9 height 9
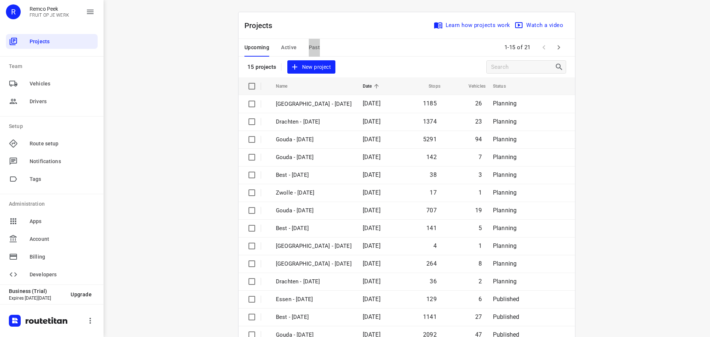
click at [312, 41] on button "Past" at bounding box center [314, 48] width 11 height 18
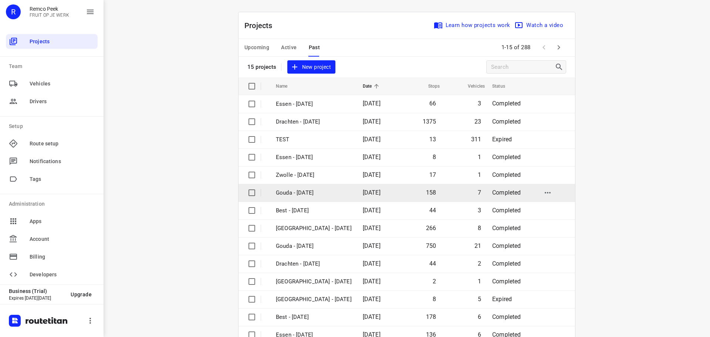
click at [305, 188] on td "Gouda - [DATE]" at bounding box center [313, 193] width 88 height 18
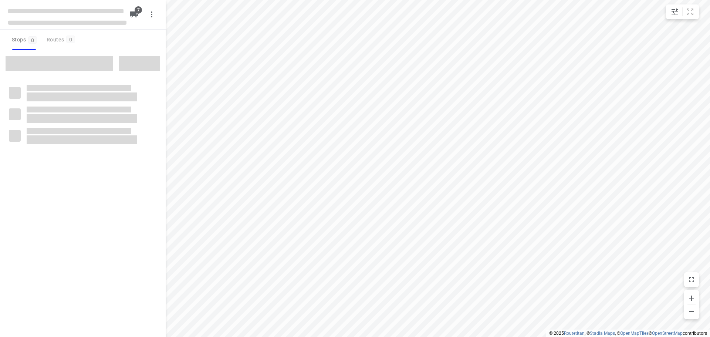
checkbox input "true"
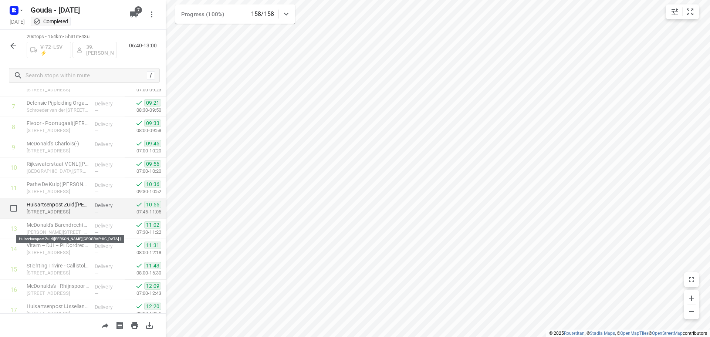
scroll to position [129, 0]
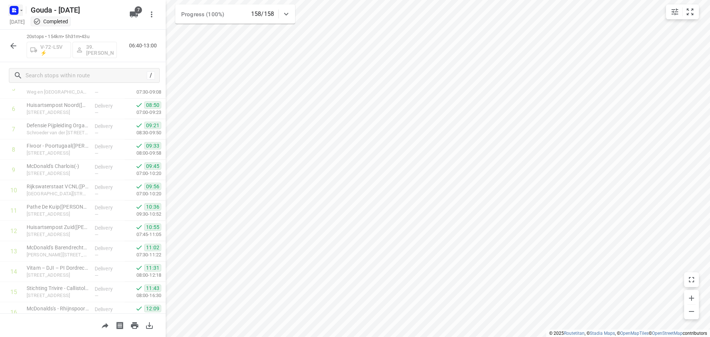
click at [20, 10] on icon "button" at bounding box center [21, 10] width 6 height 6
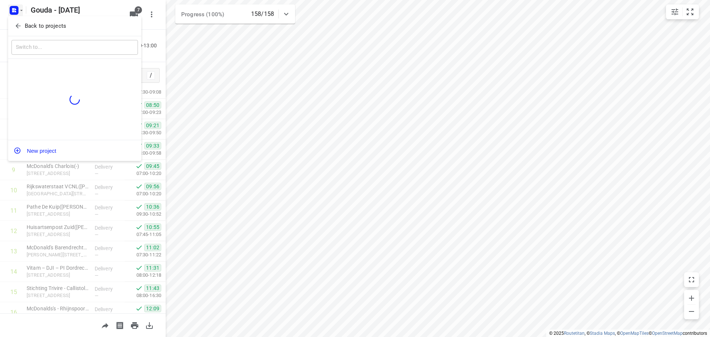
click at [22, 24] on span "Back to projects" at bounding box center [74, 26] width 121 height 9
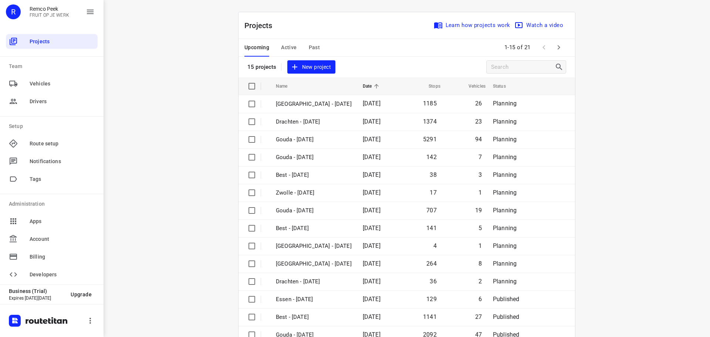
click at [317, 45] on div "Upcoming Active Past" at bounding box center [288, 48] width 87 height 18
click at [316, 44] on span "Past" at bounding box center [314, 47] width 11 height 9
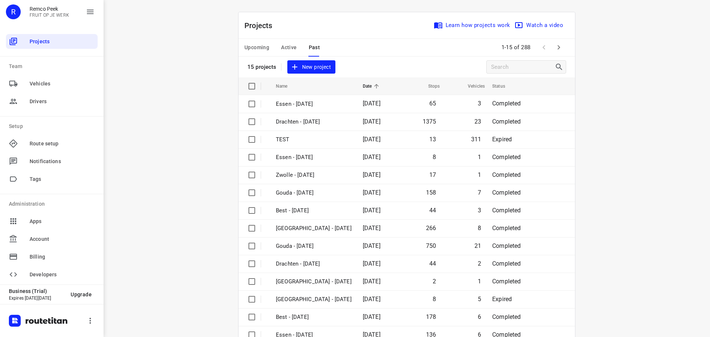
click at [286, 45] on span "Active" at bounding box center [289, 47] width 16 height 9
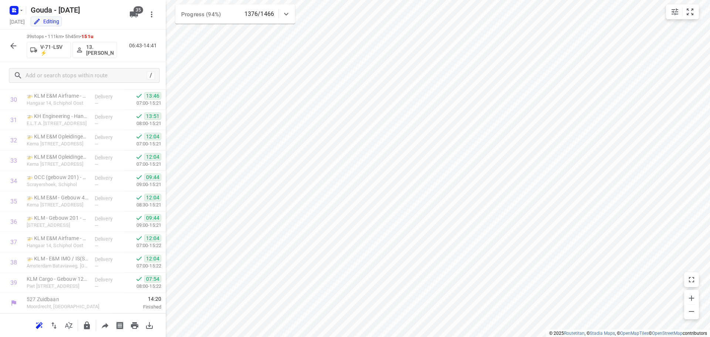
scroll to position [626, 0]
click at [15, 44] on icon "button" at bounding box center [13, 45] width 9 height 9
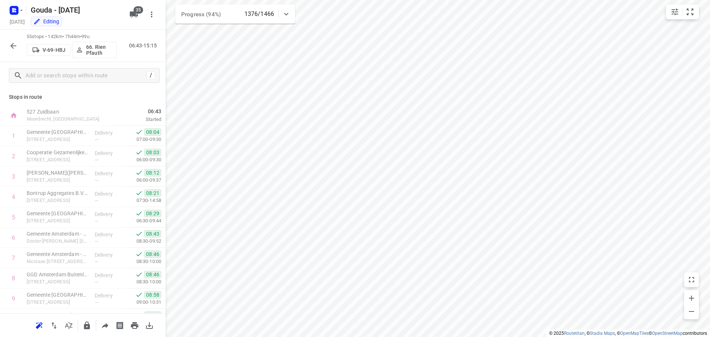
click at [14, 47] on icon "button" at bounding box center [13, 45] width 9 height 9
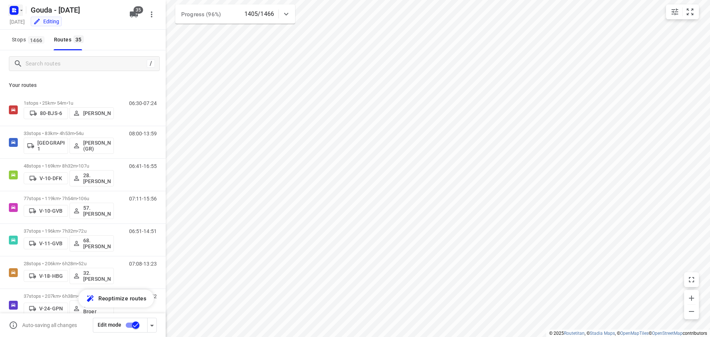
click at [16, 9] on rect "button" at bounding box center [14, 10] width 9 height 9
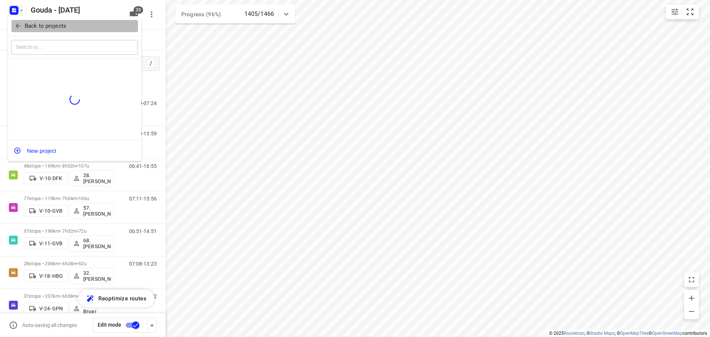
click at [26, 23] on p "Back to projects" at bounding box center [45, 26] width 41 height 9
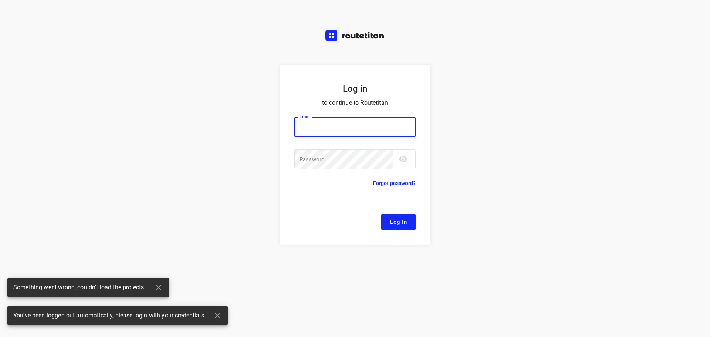
type input "remco@fruitopjewerk.nl"
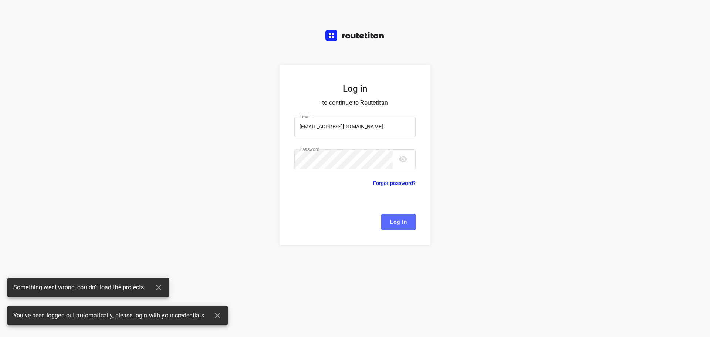
click at [399, 225] on span "Log In" at bounding box center [398, 222] width 17 height 10
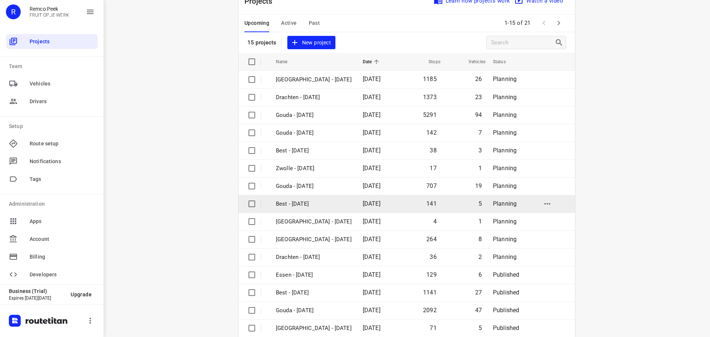
scroll to position [37, 0]
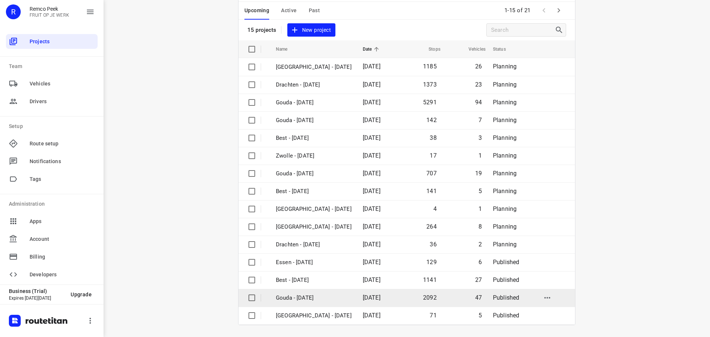
click at [306, 298] on p "Gouda - Wednesday" at bounding box center [314, 298] width 76 height 9
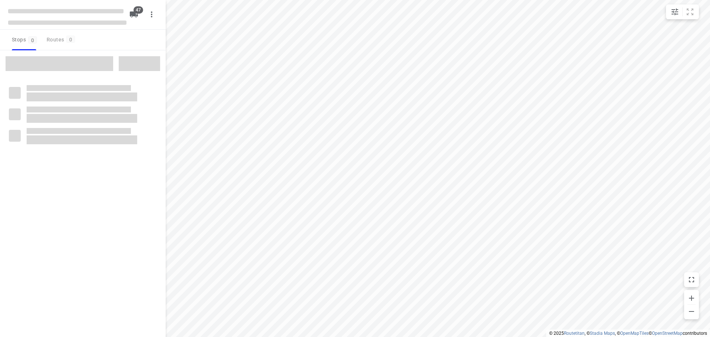
checkbox input "true"
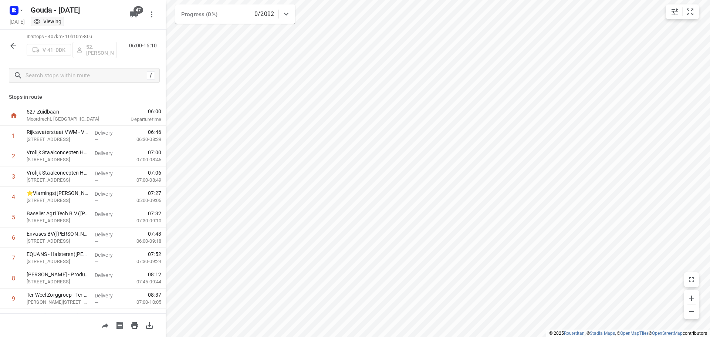
scroll to position [484, 0]
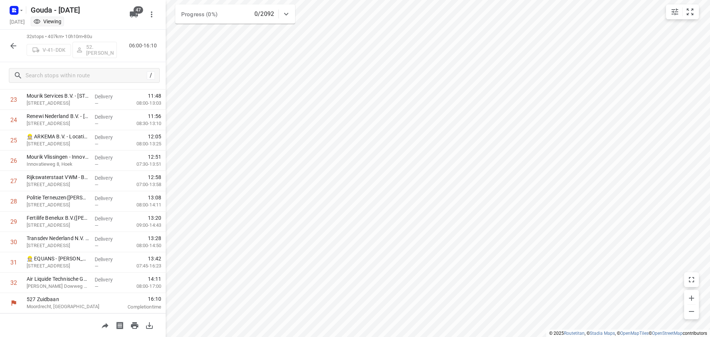
click at [14, 43] on icon "button" at bounding box center [13, 45] width 9 height 9
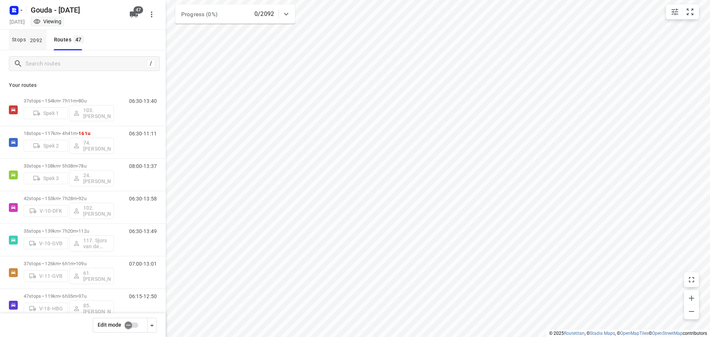
click at [31, 40] on span "2092" at bounding box center [36, 39] width 16 height 7
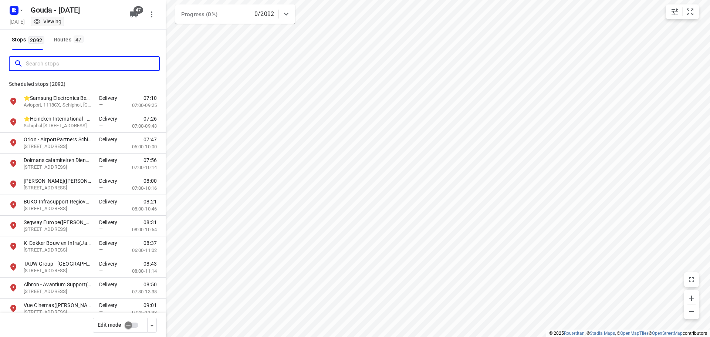
click at [41, 60] on input "Search stops" at bounding box center [92, 63] width 133 height 11
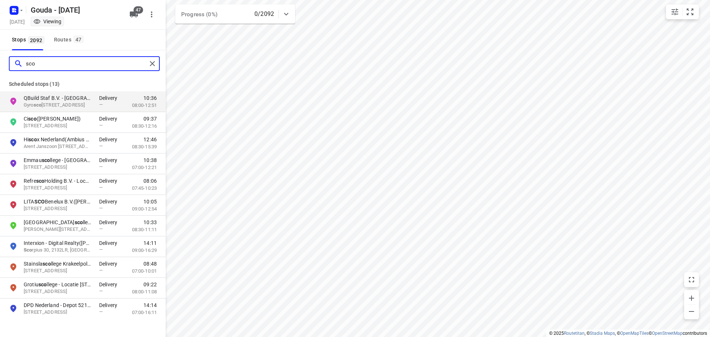
type input "sco d"
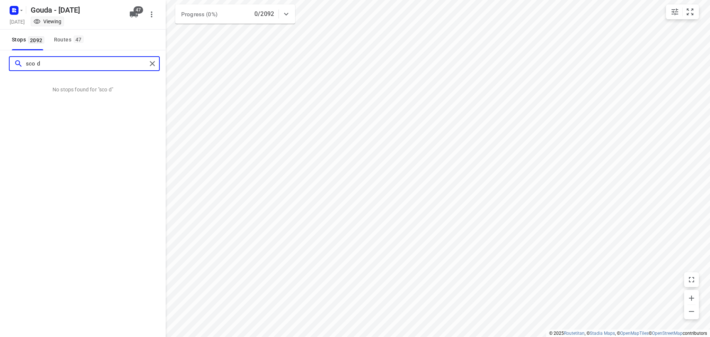
drag, startPoint x: 48, startPoint y: 61, endPoint x: 13, endPoint y: 63, distance: 35.2
click at [14, 63] on div "sco d" at bounding box center [80, 63] width 133 height 11
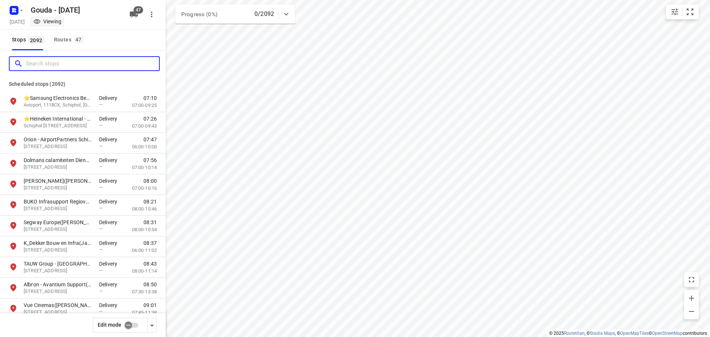
click at [72, 61] on input "Search stops" at bounding box center [92, 63] width 133 height 11
click at [67, 40] on div "Routes 47" at bounding box center [70, 39] width 32 height 9
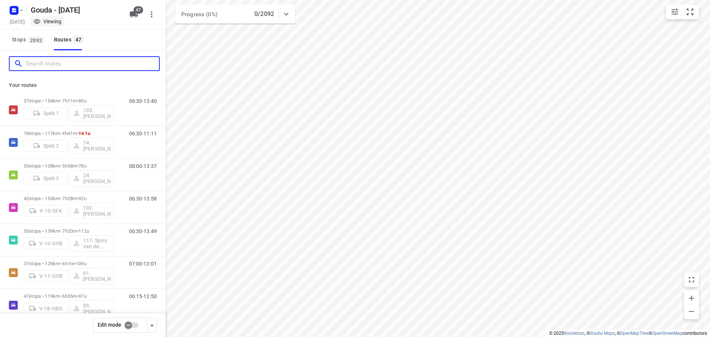
click at [83, 63] on input "Search routes" at bounding box center [92, 63] width 133 height 11
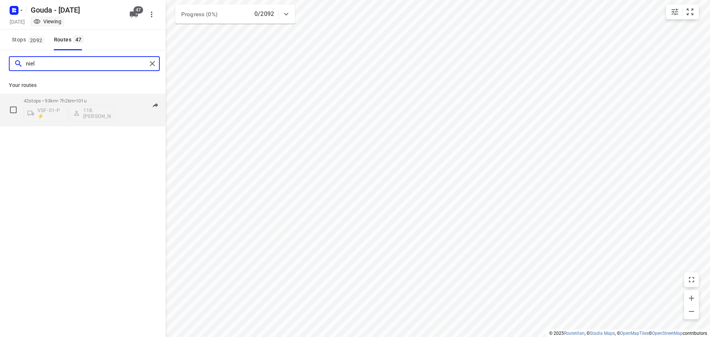
type input "niel"
click at [63, 98] on div "42 stops • 93km • 7h26m • 101u VSF-01-P ⚡ 118.Niels Peterbroers" at bounding box center [69, 109] width 90 height 31
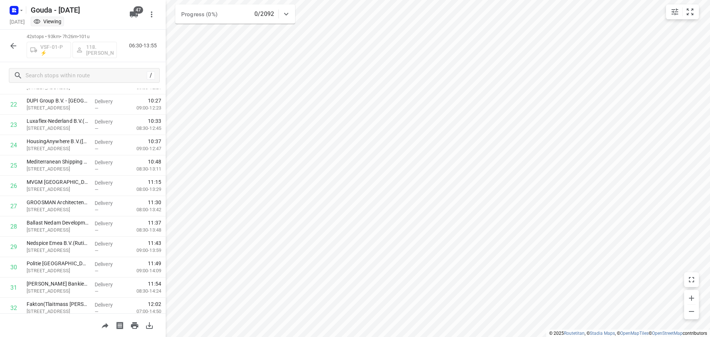
scroll to position [687, 0]
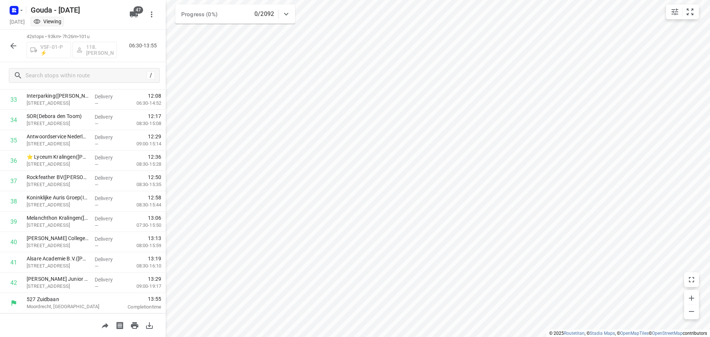
click at [15, 46] on icon "button" at bounding box center [13, 45] width 9 height 9
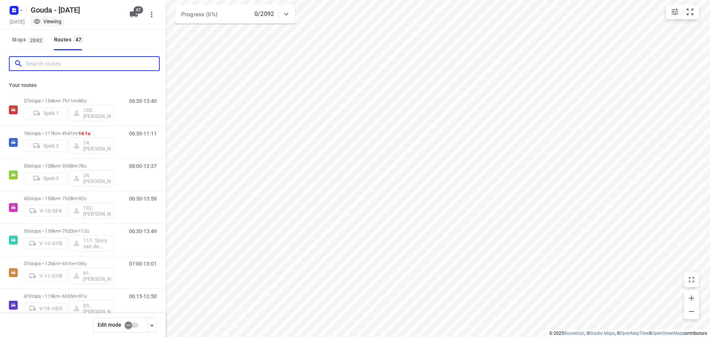
click at [81, 64] on input "Search routes" at bounding box center [92, 63] width 133 height 11
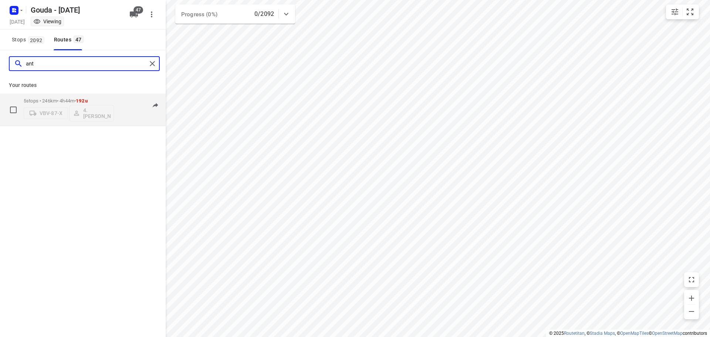
type input "ant"
click at [72, 100] on p "5 stops • 246km • 4h44m • 192u" at bounding box center [69, 101] width 90 height 6
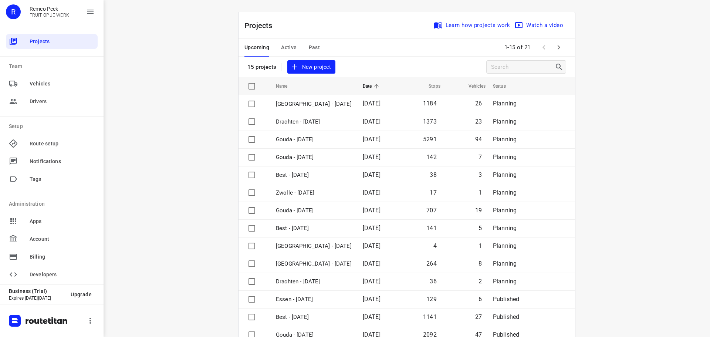
click at [281, 46] on span "Active" at bounding box center [289, 47] width 16 height 9
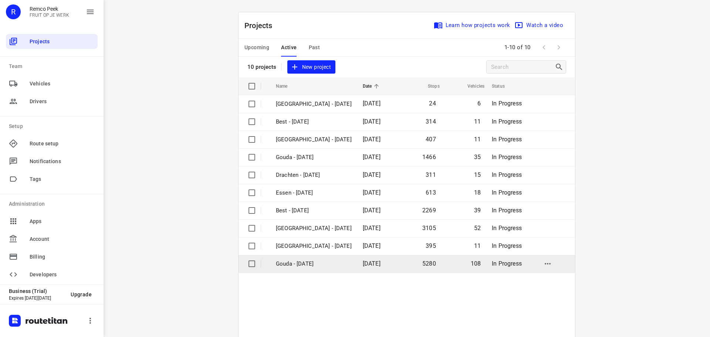
click at [299, 266] on p "Gouda - [DATE]" at bounding box center [314, 264] width 76 height 9
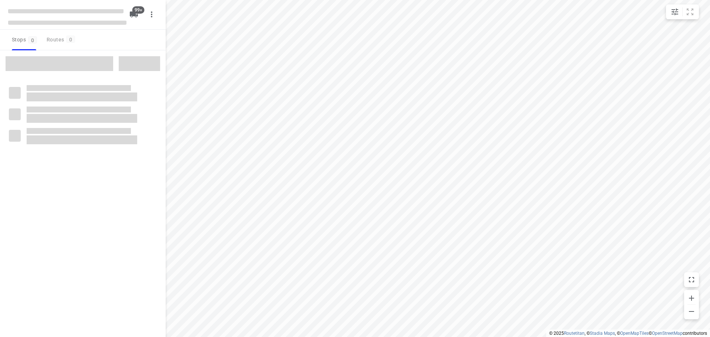
checkbox input "true"
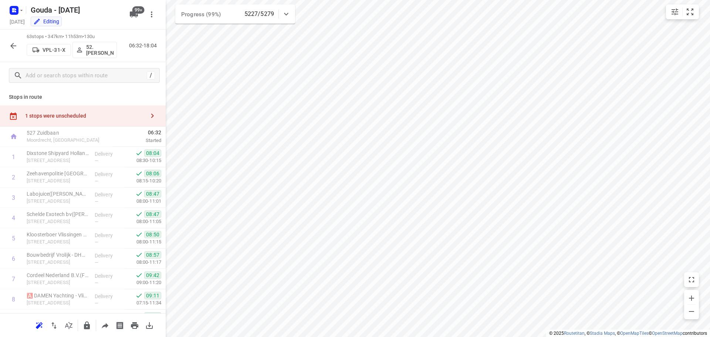
click at [287, 337] on html "i © 2025 Routetitan , © Stadia Maps , © OpenMapTiles © OpenStreetMap contributo…" at bounding box center [355, 168] width 710 height 337
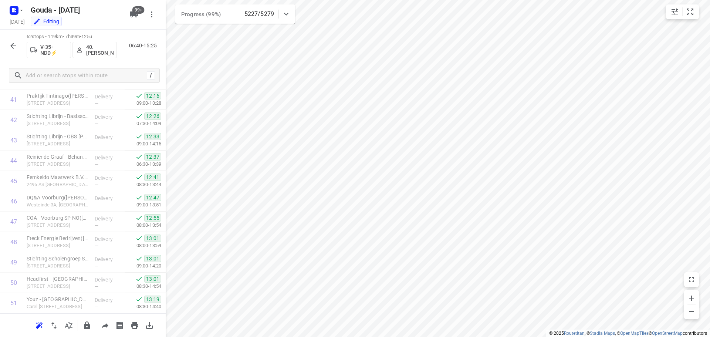
scroll to position [768, 0]
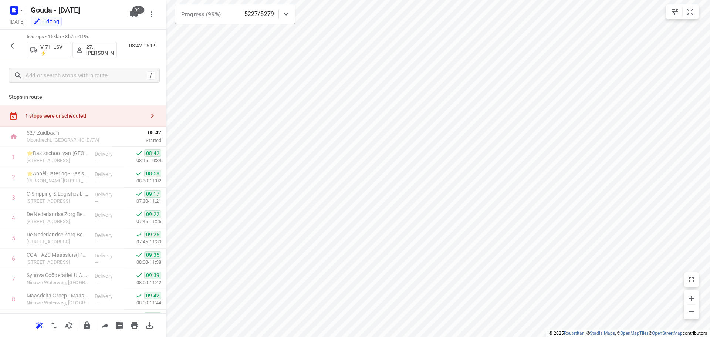
scroll to position [768, 0]
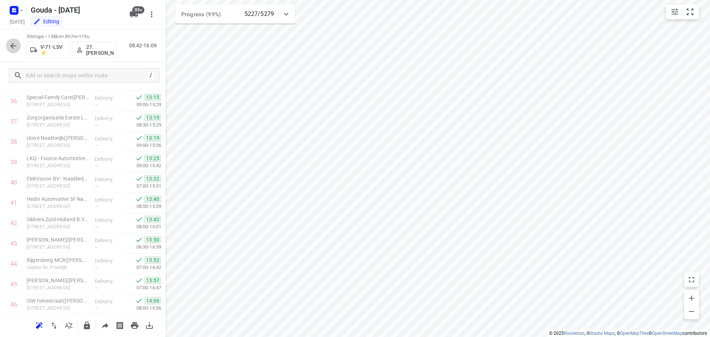
click at [13, 44] on icon "button" at bounding box center [13, 46] width 6 height 6
